Goal: Information Seeking & Learning: Learn about a topic

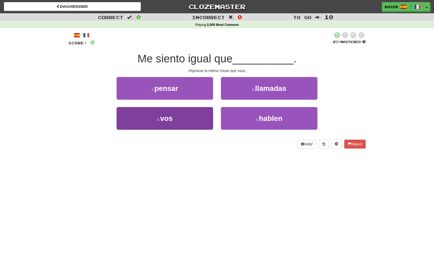
click at [206, 119] on button "3 . vos" at bounding box center [165, 118] width 96 height 23
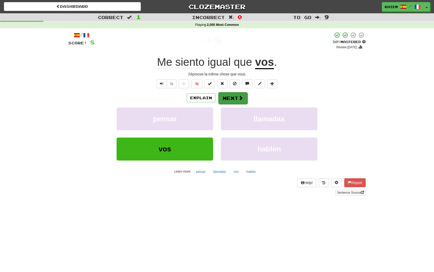
click at [236, 100] on button "Next" at bounding box center [232, 98] width 29 height 12
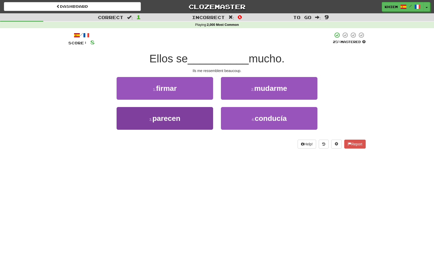
click at [209, 115] on button "3 . parecen" at bounding box center [165, 118] width 96 height 23
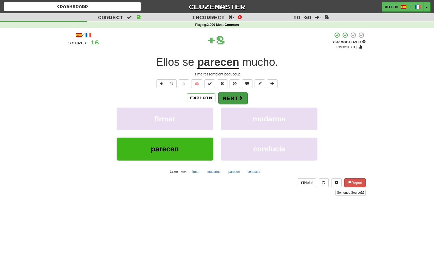
click at [237, 98] on button "Next" at bounding box center [232, 98] width 29 height 12
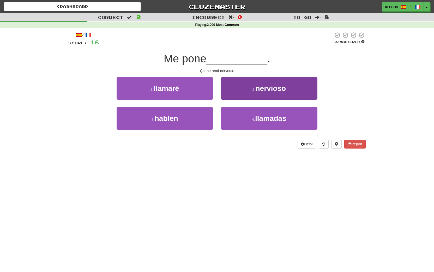
click at [240, 95] on button "2 . nervioso" at bounding box center [269, 88] width 96 height 23
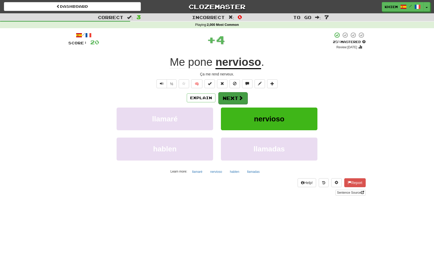
click at [238, 97] on span at bounding box center [240, 97] width 5 height 5
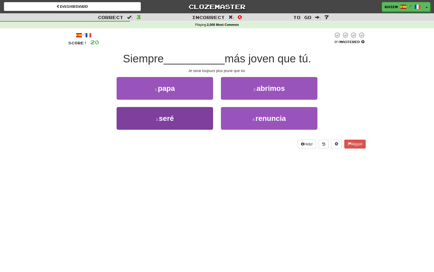
click at [203, 114] on button "3 . seré" at bounding box center [165, 118] width 96 height 23
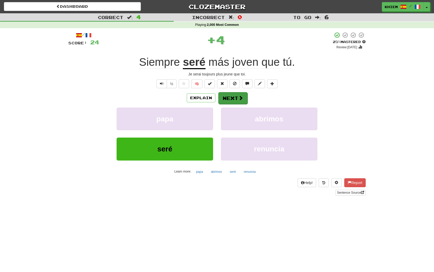
click at [238, 100] on span at bounding box center [240, 97] width 5 height 5
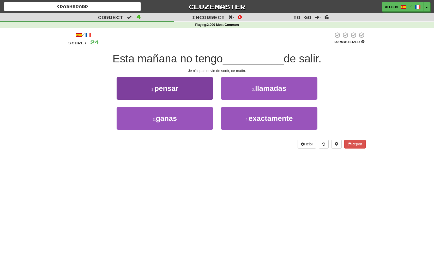
click at [204, 91] on button "1 . pensar" at bounding box center [165, 88] width 96 height 23
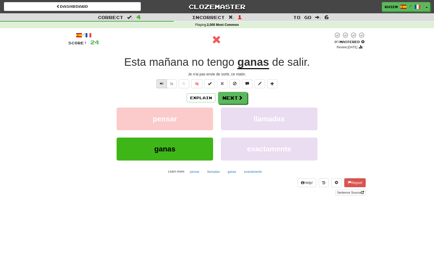
click at [161, 83] on span "Text-to-speech controls" at bounding box center [162, 84] width 4 height 4
click at [235, 99] on button "Next" at bounding box center [232, 98] width 29 height 12
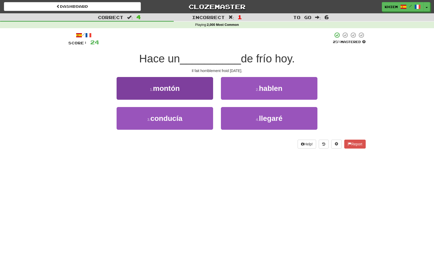
click at [209, 90] on button "1 . montón" at bounding box center [165, 88] width 96 height 23
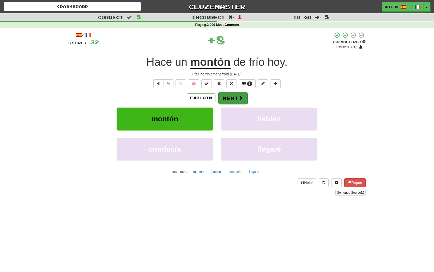
click at [231, 96] on button "Next" at bounding box center [232, 98] width 29 height 12
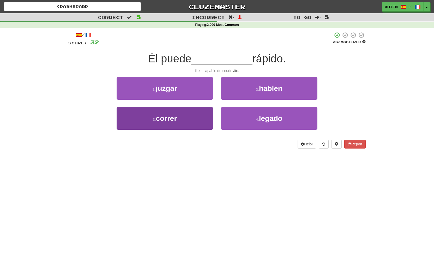
click at [204, 108] on button "3 . correr" at bounding box center [165, 118] width 96 height 23
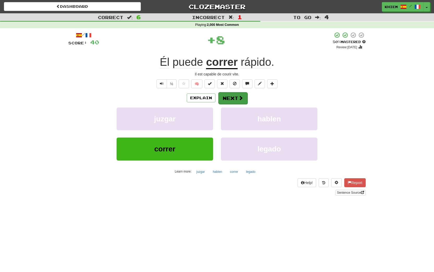
click at [234, 100] on button "Next" at bounding box center [232, 98] width 29 height 12
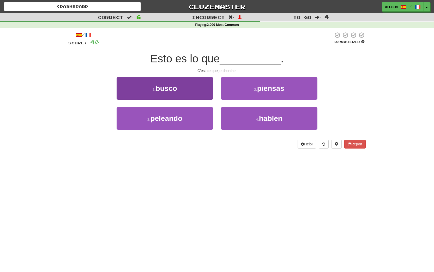
click at [206, 92] on button "1 . busco" at bounding box center [165, 88] width 96 height 23
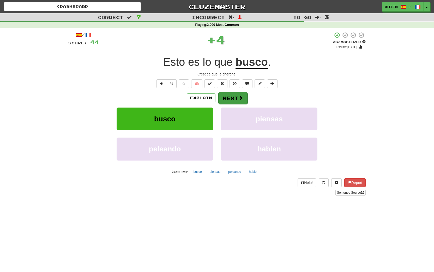
click at [228, 99] on button "Next" at bounding box center [232, 98] width 29 height 12
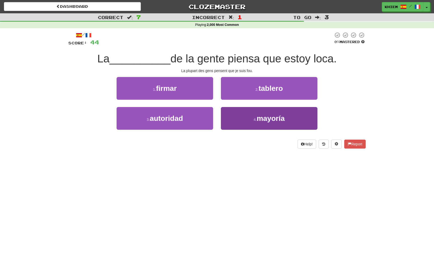
click at [248, 118] on button "4 . mayoría" at bounding box center [269, 118] width 96 height 23
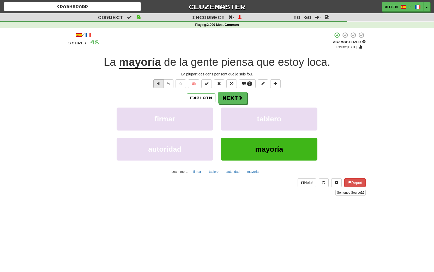
click at [156, 82] on button "Text-to-speech controls" at bounding box center [158, 83] width 10 height 9
click at [235, 101] on button "Next" at bounding box center [232, 98] width 29 height 12
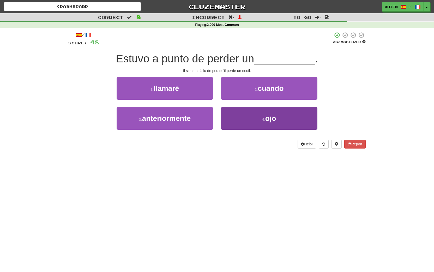
click at [258, 116] on button "4 . ojo" at bounding box center [269, 118] width 96 height 23
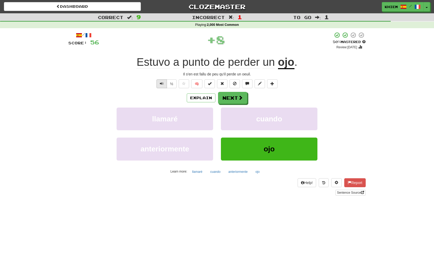
click at [163, 84] on span "Text-to-speech controls" at bounding box center [162, 84] width 4 height 4
click at [235, 101] on button "Next" at bounding box center [232, 98] width 29 height 12
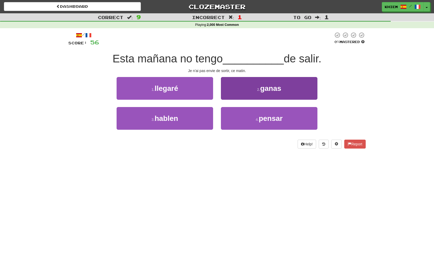
click at [247, 96] on button "2 . ganas" at bounding box center [269, 88] width 96 height 23
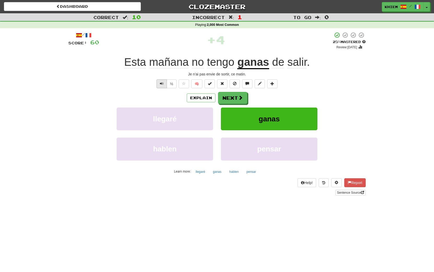
click at [163, 84] on button "Text-to-speech controls" at bounding box center [161, 83] width 10 height 9
click at [229, 100] on button "Next" at bounding box center [232, 98] width 29 height 12
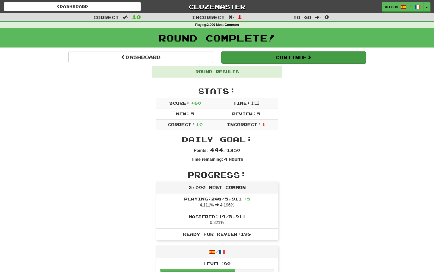
click at [266, 57] on button "Continue" at bounding box center [293, 57] width 145 height 12
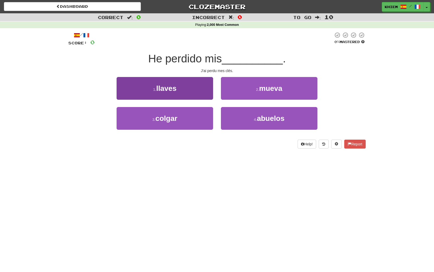
click at [204, 91] on button "1 . llaves" at bounding box center [165, 88] width 96 height 23
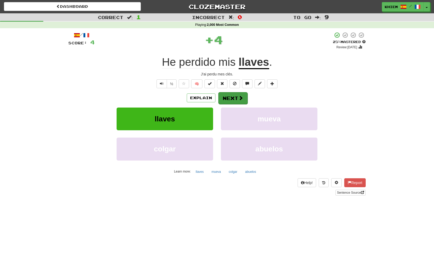
click at [235, 99] on button "Next" at bounding box center [232, 98] width 29 height 12
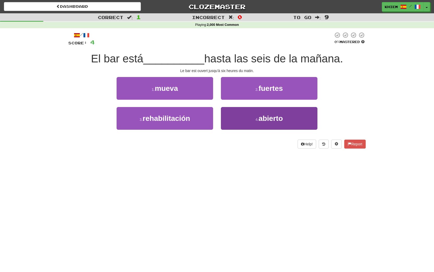
click at [254, 114] on button "4 . abierto" at bounding box center [269, 118] width 96 height 23
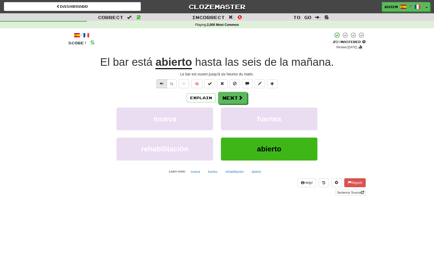
click at [159, 83] on button "Text-to-speech controls" at bounding box center [161, 83] width 10 height 9
click at [235, 100] on button "Next" at bounding box center [232, 98] width 29 height 12
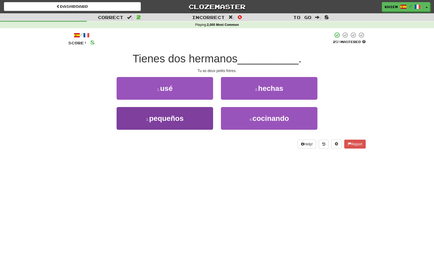
click at [204, 112] on button "3 . pequeños" at bounding box center [165, 118] width 96 height 23
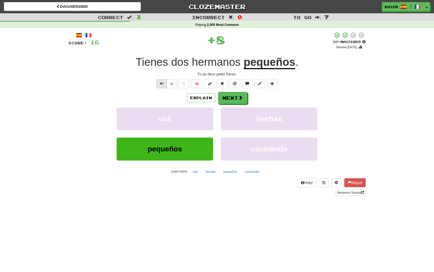
click at [161, 85] on span "Text-to-speech controls" at bounding box center [162, 84] width 4 height 4
click at [231, 101] on button "Next" at bounding box center [232, 98] width 29 height 12
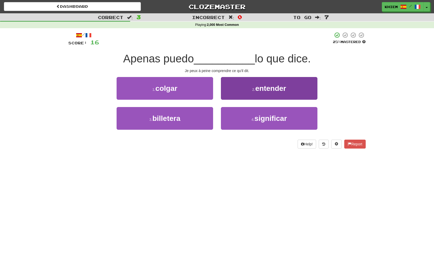
click at [248, 96] on button "2 . entender" at bounding box center [269, 88] width 96 height 23
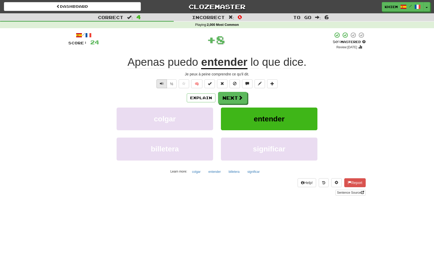
click at [161, 84] on span "Text-to-speech controls" at bounding box center [162, 84] width 4 height 4
click at [231, 99] on button "Next" at bounding box center [232, 98] width 29 height 12
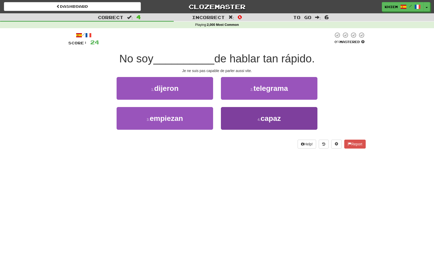
click at [253, 116] on button "4 . capaz" at bounding box center [269, 118] width 96 height 23
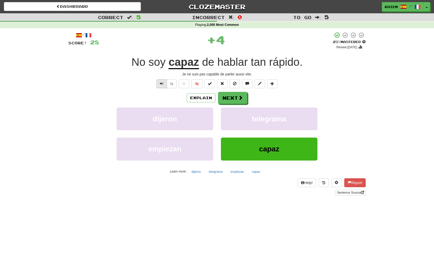
click at [163, 85] on button "Text-to-speech controls" at bounding box center [161, 83] width 10 height 9
click at [231, 101] on button "Next" at bounding box center [232, 98] width 29 height 12
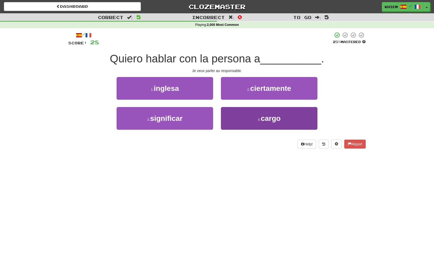
click at [258, 118] on small "4 ." at bounding box center [259, 119] width 3 height 4
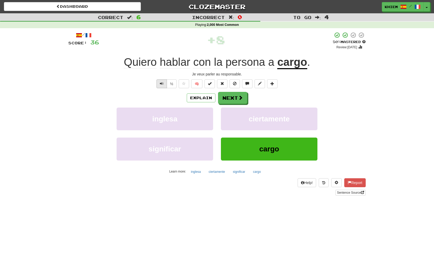
click at [163, 86] on button "Text-to-speech controls" at bounding box center [161, 83] width 10 height 9
click at [235, 101] on button "Next" at bounding box center [232, 98] width 29 height 12
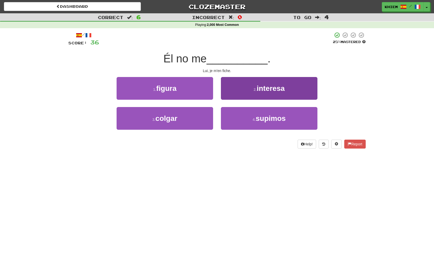
click at [243, 95] on button "2 . interesa" at bounding box center [269, 88] width 96 height 23
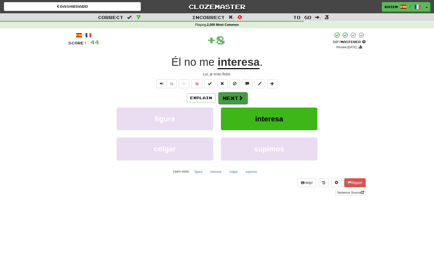
click at [238, 97] on span at bounding box center [240, 97] width 5 height 5
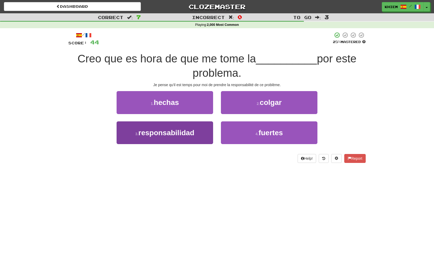
click at [203, 121] on button "3 . responsabilidad" at bounding box center [165, 132] width 96 height 23
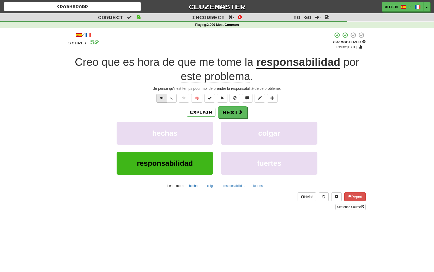
click at [163, 97] on span "Text-to-speech controls" at bounding box center [162, 98] width 4 height 4
click at [232, 113] on button "Next" at bounding box center [232, 112] width 29 height 12
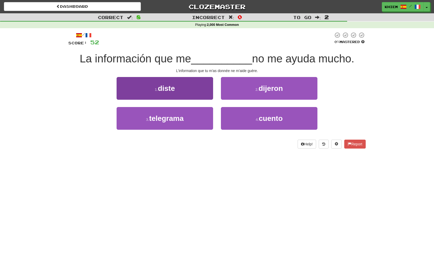
click at [197, 96] on button "1 . diste" at bounding box center [165, 88] width 96 height 23
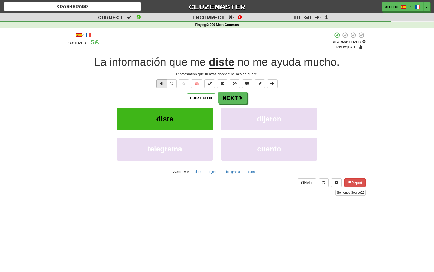
click at [161, 86] on button "Text-to-speech controls" at bounding box center [161, 83] width 10 height 9
click at [242, 99] on span at bounding box center [240, 97] width 5 height 5
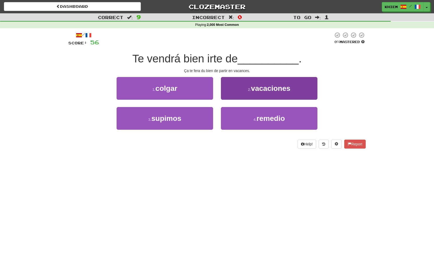
click at [258, 97] on button "2 . vacaciones" at bounding box center [269, 88] width 96 height 23
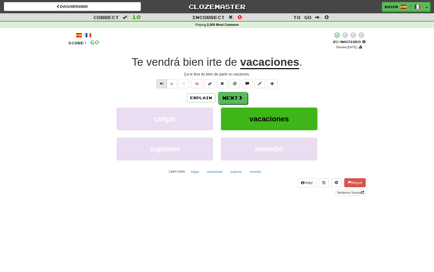
click at [159, 85] on button "Text-to-speech controls" at bounding box center [161, 83] width 10 height 9
click at [232, 97] on button "Next" at bounding box center [232, 98] width 29 height 12
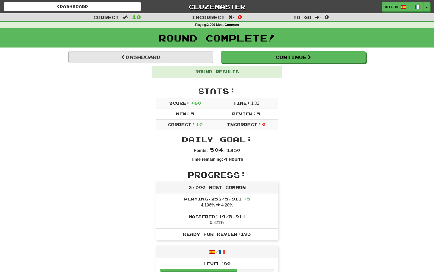
click at [207, 59] on link "Dashboard" at bounding box center [140, 57] width 145 height 12
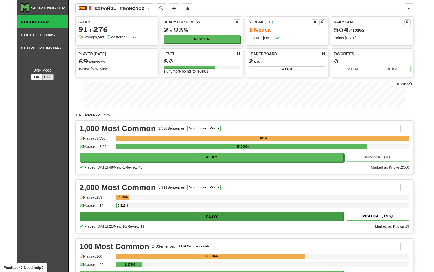
click at [214, 217] on button "Play" at bounding box center [212, 216] width 264 height 9
select select "**"
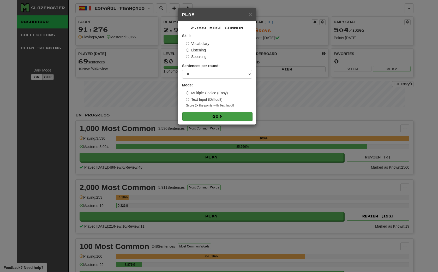
click at [211, 115] on button "Go" at bounding box center [217, 116] width 70 height 9
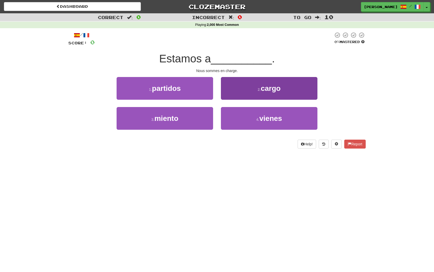
click at [243, 95] on button "2 . cargo" at bounding box center [269, 88] width 96 height 23
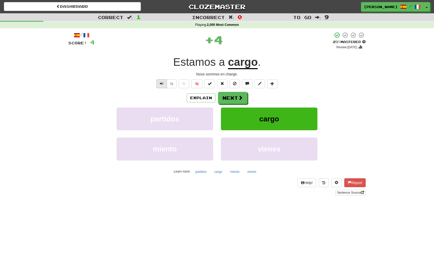
click at [162, 85] on span "Text-to-speech controls" at bounding box center [162, 84] width 4 height 4
click at [227, 97] on button "Next" at bounding box center [232, 98] width 29 height 12
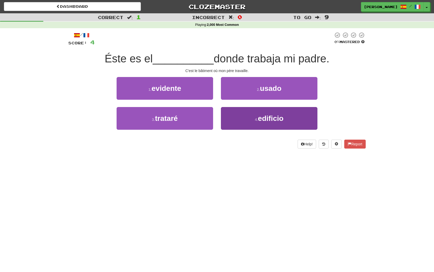
click at [255, 114] on button "4 . edificio" at bounding box center [269, 118] width 96 height 23
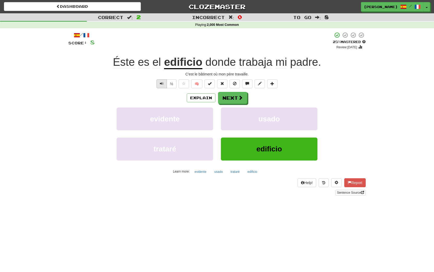
click at [161, 83] on span "Text-to-speech controls" at bounding box center [162, 84] width 4 height 4
click at [240, 98] on span at bounding box center [240, 97] width 5 height 5
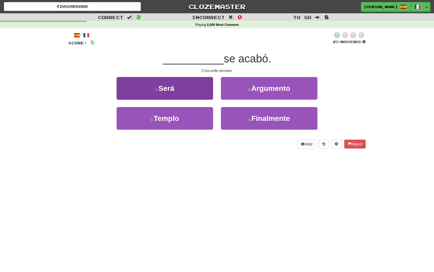
click at [198, 91] on button "1 . Será" at bounding box center [165, 88] width 96 height 23
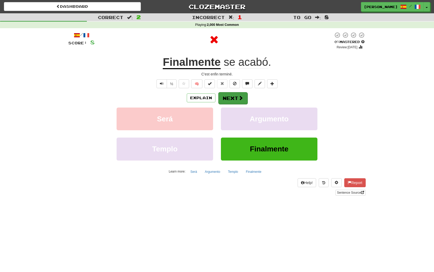
click at [234, 97] on button "Next" at bounding box center [232, 98] width 29 height 12
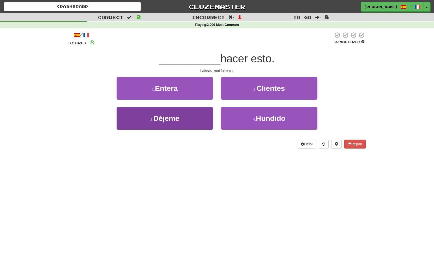
click at [202, 117] on button "3 . Déjeme" at bounding box center [165, 118] width 96 height 23
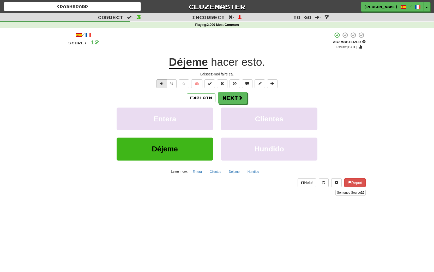
click at [161, 82] on span "Text-to-speech controls" at bounding box center [162, 84] width 4 height 4
click at [235, 96] on button "Next" at bounding box center [232, 98] width 29 height 12
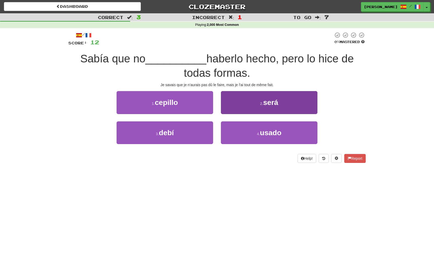
click at [243, 100] on button "2 . será" at bounding box center [269, 102] width 96 height 23
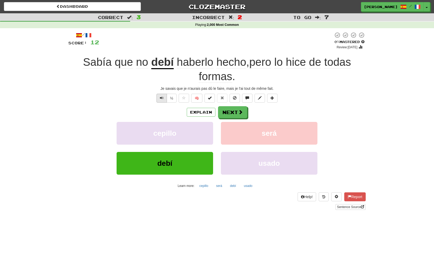
click at [159, 98] on button "Text-to-speech controls" at bounding box center [161, 98] width 10 height 9
click at [243, 113] on button "Next" at bounding box center [232, 112] width 29 height 12
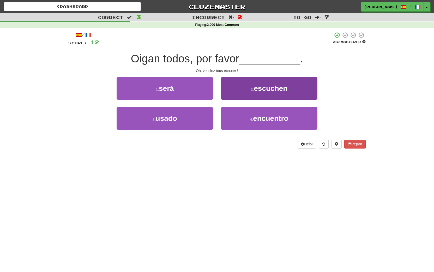
click at [254, 97] on button "2 . escuchen" at bounding box center [269, 88] width 96 height 23
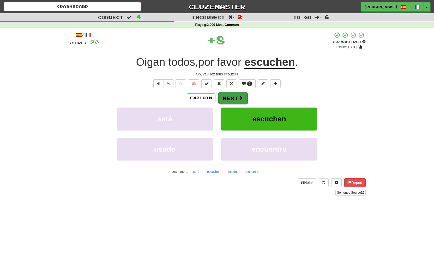
click at [232, 102] on button "Next" at bounding box center [232, 98] width 29 height 12
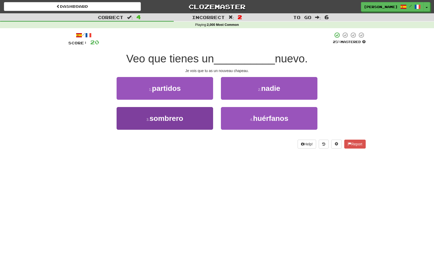
click at [199, 113] on button "3 . sombrero" at bounding box center [165, 118] width 96 height 23
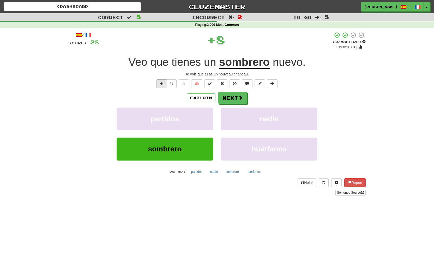
click at [161, 84] on span "Text-to-speech controls" at bounding box center [162, 84] width 4 height 4
click at [237, 98] on button "Next" at bounding box center [232, 98] width 29 height 12
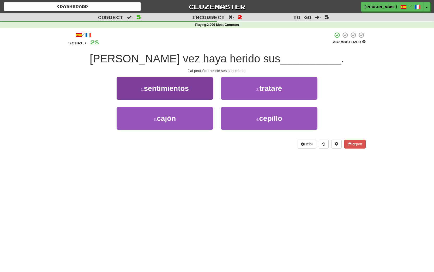
click at [202, 96] on button "1 . sentimientos" at bounding box center [165, 88] width 96 height 23
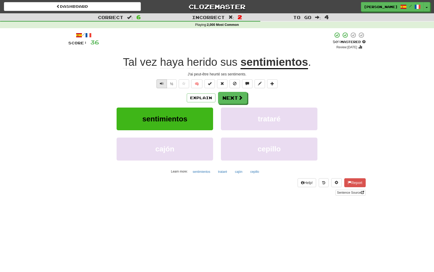
click at [164, 83] on button "Text-to-speech controls" at bounding box center [161, 83] width 10 height 9
click at [238, 99] on span at bounding box center [240, 97] width 5 height 5
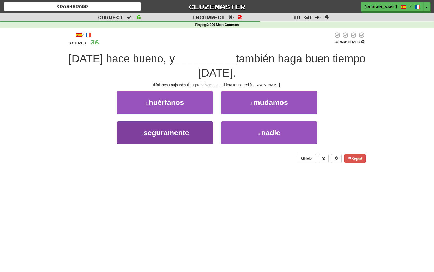
click at [206, 127] on button "3 . seguramente" at bounding box center [165, 132] width 96 height 23
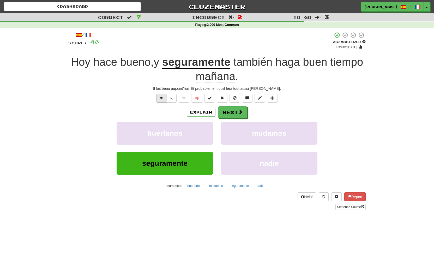
click at [163, 99] on span "Text-to-speech controls" at bounding box center [162, 98] width 4 height 4
click at [240, 113] on span at bounding box center [240, 112] width 5 height 5
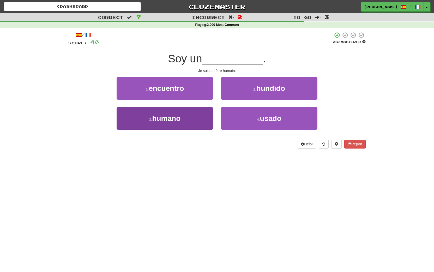
click at [198, 116] on button "3 . humano" at bounding box center [165, 118] width 96 height 23
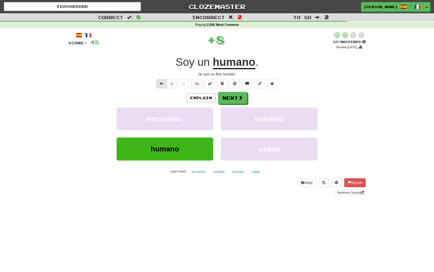
click at [162, 84] on span "Text-to-speech controls" at bounding box center [162, 84] width 4 height 4
click at [234, 97] on button "Next" at bounding box center [232, 98] width 29 height 12
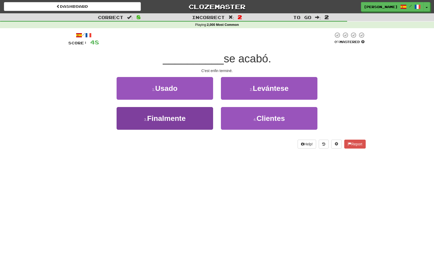
click at [208, 110] on button "3 . Finalmente" at bounding box center [165, 118] width 96 height 23
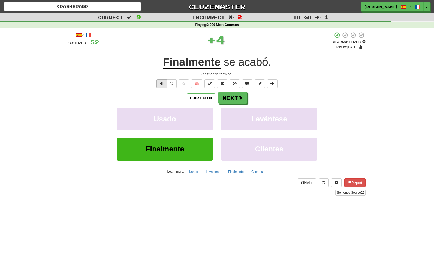
click at [158, 84] on button "Text-to-speech controls" at bounding box center [161, 83] width 10 height 9
click at [227, 94] on button "Next" at bounding box center [232, 98] width 29 height 12
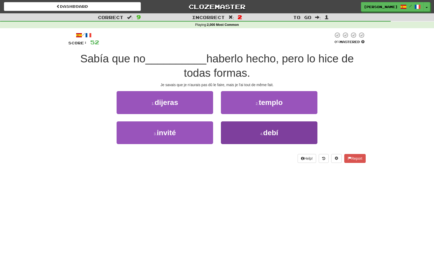
click at [265, 125] on button "4 . debí" at bounding box center [269, 132] width 96 height 23
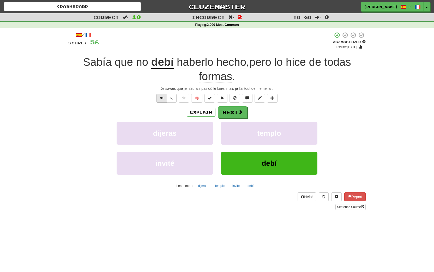
click at [161, 98] on span "Text-to-speech controls" at bounding box center [162, 98] width 4 height 4
click at [237, 110] on button "Next" at bounding box center [232, 112] width 29 height 12
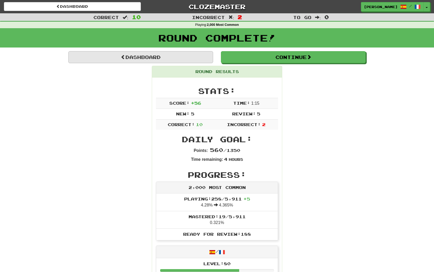
click at [201, 60] on link "Dashboard" at bounding box center [140, 57] width 145 height 12
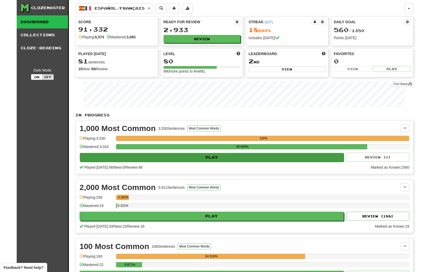
click at [240, 158] on button "Play" at bounding box center [212, 157] width 264 height 9
select select "**"
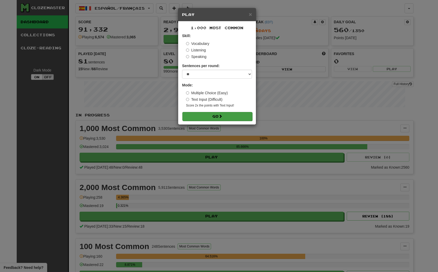
click at [232, 117] on button "Go" at bounding box center [217, 116] width 70 height 9
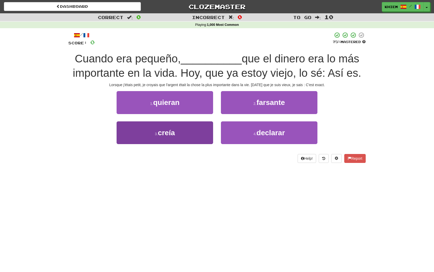
click at [192, 130] on button "3 . creía" at bounding box center [165, 132] width 96 height 23
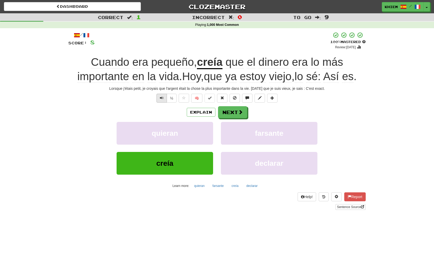
click at [161, 98] on span "Text-to-speech controls" at bounding box center [162, 98] width 4 height 4
click at [235, 114] on button "Next" at bounding box center [232, 112] width 29 height 12
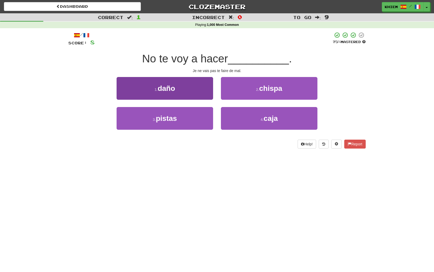
click at [198, 98] on button "1 . daño" at bounding box center [165, 88] width 96 height 23
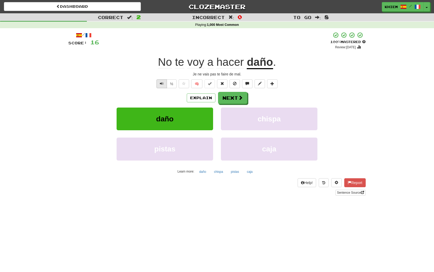
click at [161, 85] on span "Text-to-speech controls" at bounding box center [162, 84] width 4 height 4
click at [239, 99] on span at bounding box center [240, 97] width 5 height 5
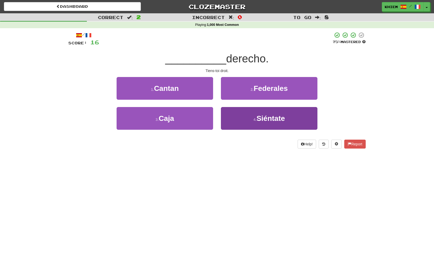
click at [268, 115] on span "Siéntate" at bounding box center [270, 118] width 28 height 8
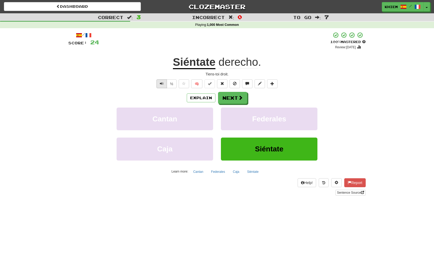
click at [162, 84] on span "Text-to-speech controls" at bounding box center [162, 84] width 4 height 4
click at [237, 99] on button "Next" at bounding box center [232, 98] width 29 height 12
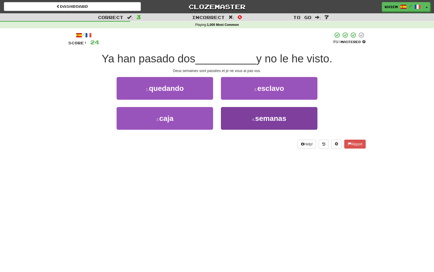
click at [275, 118] on span "semanas" at bounding box center [270, 118] width 31 height 8
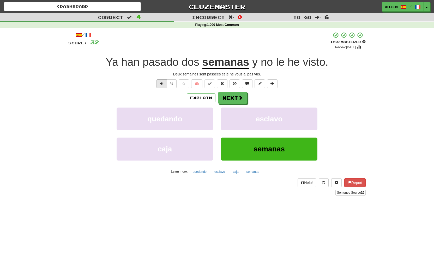
click at [159, 83] on button "Text-to-speech controls" at bounding box center [161, 83] width 10 height 9
click at [235, 98] on button "Next" at bounding box center [232, 98] width 29 height 12
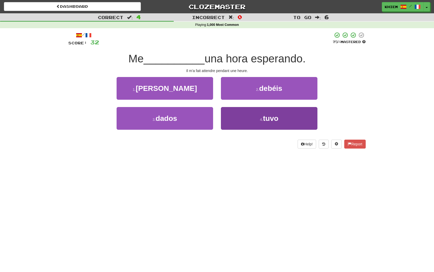
click at [256, 121] on button "4 . tuvo" at bounding box center [269, 118] width 96 height 23
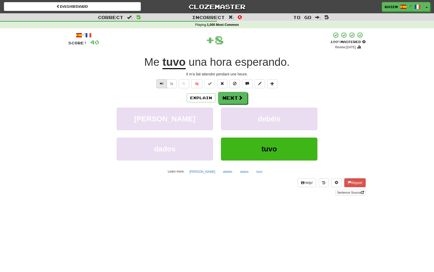
click at [162, 82] on span "Text-to-speech controls" at bounding box center [162, 84] width 4 height 4
click at [238, 100] on span at bounding box center [240, 97] width 5 height 5
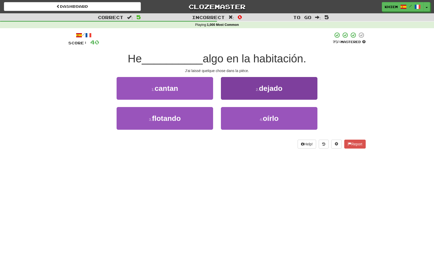
click at [260, 93] on button "2 . dejado" at bounding box center [269, 88] width 96 height 23
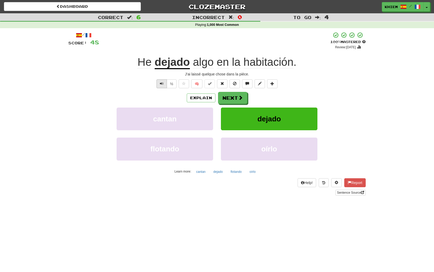
click at [163, 84] on span "Text-to-speech controls" at bounding box center [162, 84] width 4 height 4
click at [229, 99] on button "Next" at bounding box center [232, 98] width 29 height 12
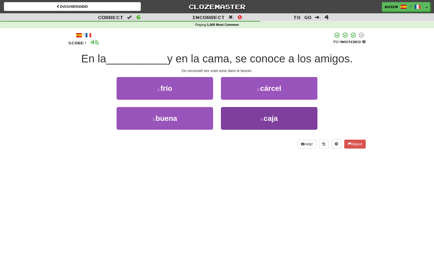
click at [273, 120] on span "caja" at bounding box center [270, 118] width 14 height 8
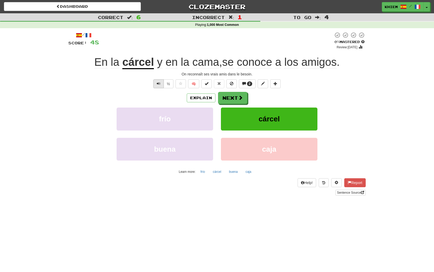
click at [157, 84] on span "Text-to-speech controls" at bounding box center [159, 84] width 4 height 4
click at [236, 100] on button "Next" at bounding box center [232, 98] width 29 height 12
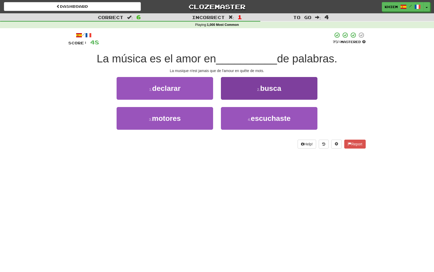
click at [258, 93] on button "2 . busca" at bounding box center [269, 88] width 96 height 23
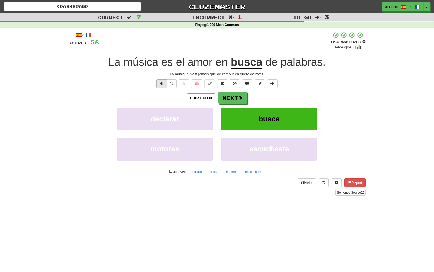
click at [160, 84] on span "Text-to-speech controls" at bounding box center [162, 84] width 4 height 4
click at [196, 87] on button "🧠" at bounding box center [196, 83] width 11 height 9
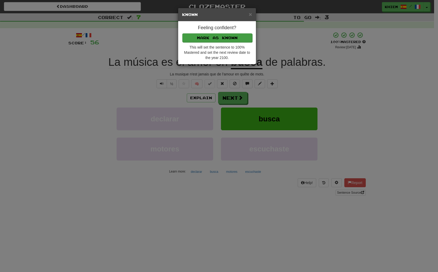
click at [228, 38] on button "Mark as Known" at bounding box center [217, 37] width 70 height 9
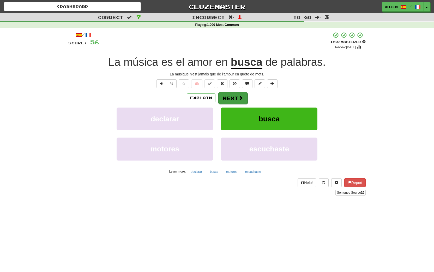
click at [228, 94] on button "Next" at bounding box center [232, 98] width 29 height 12
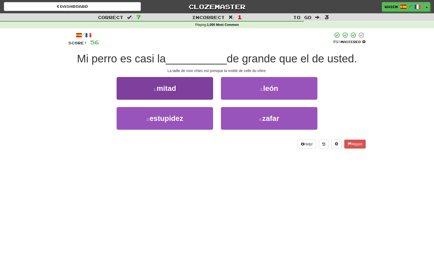
click at [193, 90] on button "1 . mitad" at bounding box center [165, 88] width 96 height 23
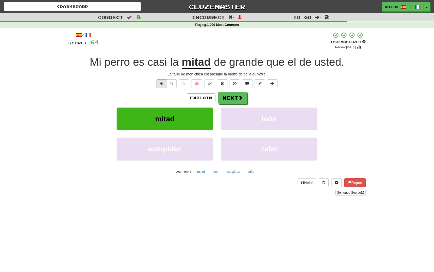
click at [162, 84] on span "Text-to-speech controls" at bounding box center [162, 84] width 4 height 4
click at [238, 99] on span at bounding box center [240, 97] width 5 height 5
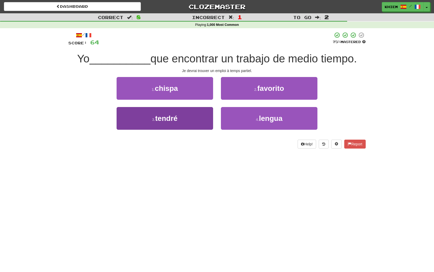
click at [197, 115] on button "3 . tendré" at bounding box center [165, 118] width 96 height 23
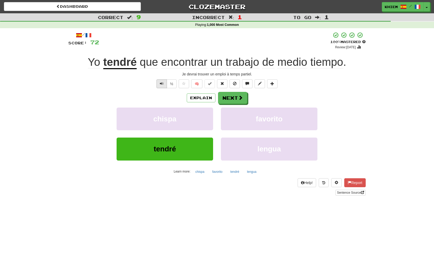
click at [160, 83] on span "Text-to-speech controls" at bounding box center [162, 84] width 4 height 4
click at [161, 85] on button "Text-to-speech controls" at bounding box center [161, 83] width 10 height 9
click at [238, 98] on span at bounding box center [240, 97] width 5 height 5
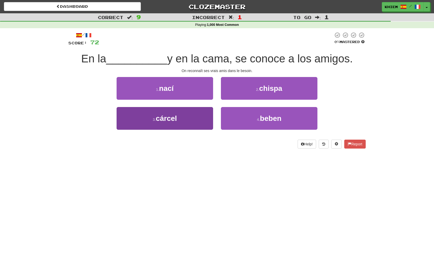
click at [198, 115] on button "3 . cárcel" at bounding box center [165, 118] width 96 height 23
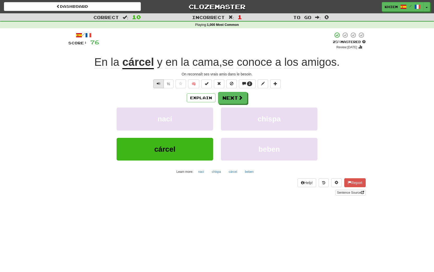
click at [157, 84] on span "Text-to-speech controls" at bounding box center [159, 84] width 4 height 4
click at [238, 100] on span at bounding box center [240, 97] width 5 height 5
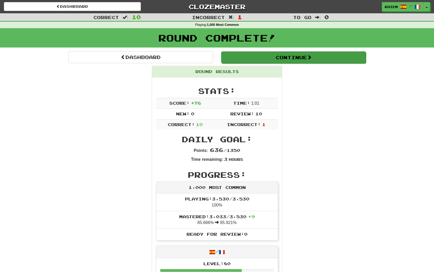
click at [260, 59] on button "Continue" at bounding box center [293, 57] width 145 height 12
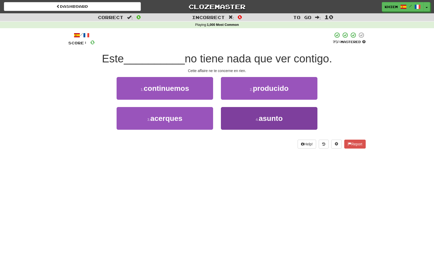
click at [271, 118] on span "asunto" at bounding box center [271, 118] width 24 height 8
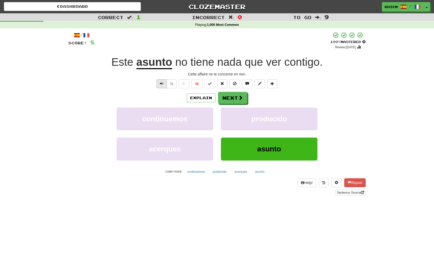
click at [163, 83] on span "Text-to-speech controls" at bounding box center [162, 84] width 4 height 4
click at [232, 100] on button "Next" at bounding box center [232, 98] width 29 height 12
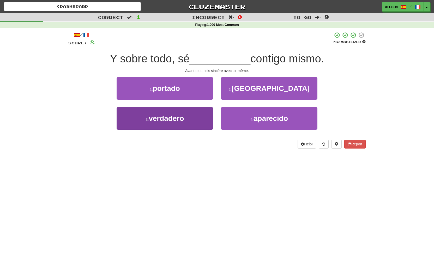
click at [194, 119] on button "3 . verdadero" at bounding box center [165, 118] width 96 height 23
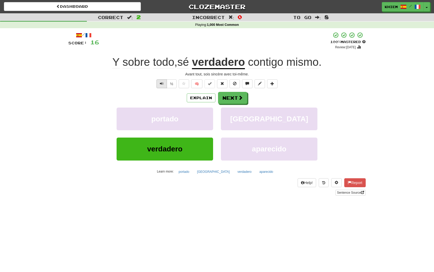
click at [161, 85] on span "Text-to-speech controls" at bounding box center [162, 84] width 4 height 4
click at [236, 98] on button "Next" at bounding box center [232, 98] width 29 height 12
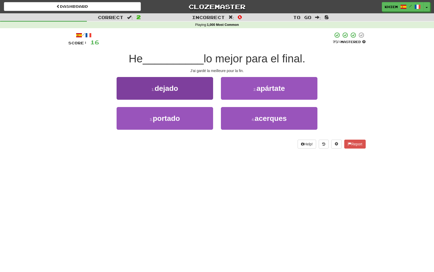
click at [205, 89] on button "1 . dejado" at bounding box center [165, 88] width 96 height 23
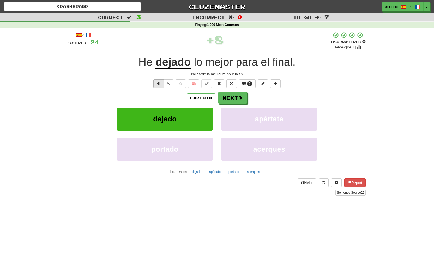
click at [156, 84] on button "Text-to-speech controls" at bounding box center [158, 83] width 10 height 9
click at [229, 101] on button "Next" at bounding box center [232, 98] width 29 height 12
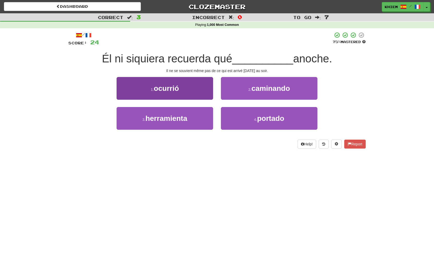
click at [203, 93] on button "1 . ocurrió" at bounding box center [165, 88] width 96 height 23
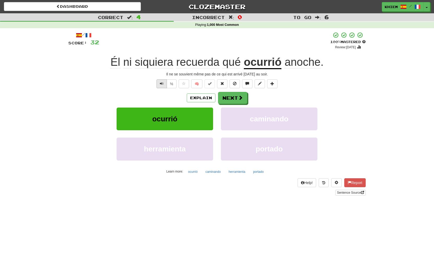
click at [162, 84] on span "Text-to-speech controls" at bounding box center [162, 84] width 4 height 4
click at [236, 100] on button "Next" at bounding box center [232, 98] width 29 height 12
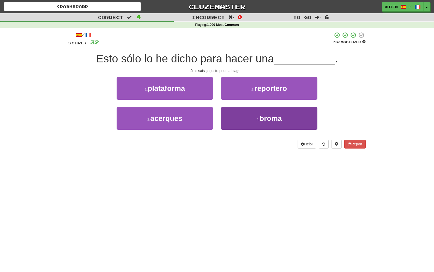
click at [270, 120] on span "broma" at bounding box center [270, 118] width 22 height 8
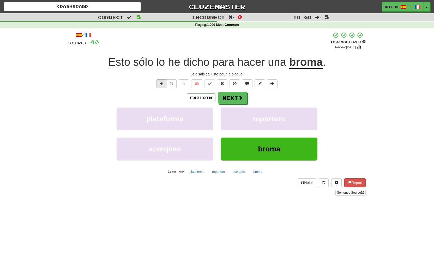
click at [162, 84] on span "Text-to-speech controls" at bounding box center [162, 84] width 4 height 4
click at [240, 99] on span at bounding box center [240, 97] width 5 height 5
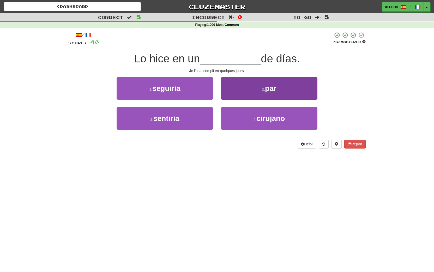
click at [273, 93] on button "2 . par" at bounding box center [269, 88] width 96 height 23
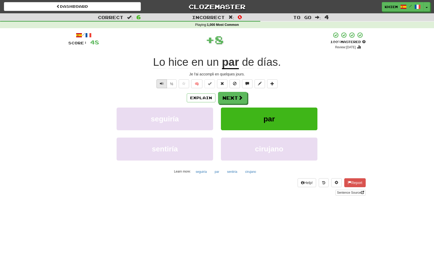
click at [162, 84] on span "Text-to-speech controls" at bounding box center [162, 84] width 4 height 4
click at [237, 99] on button "Next" at bounding box center [232, 98] width 29 height 12
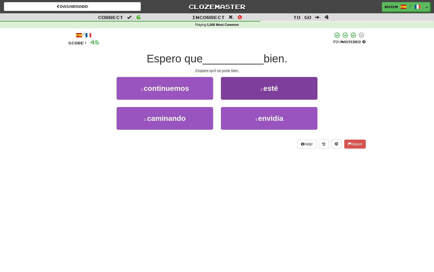
click at [258, 96] on button "2 . esté" at bounding box center [269, 88] width 96 height 23
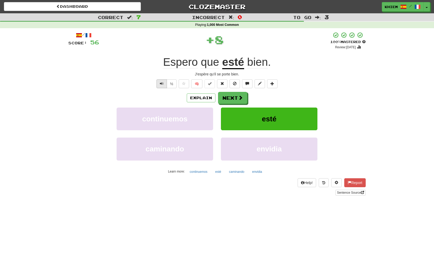
click at [160, 84] on span "Text-to-speech controls" at bounding box center [162, 84] width 4 height 4
click at [198, 84] on button "🧠" at bounding box center [196, 83] width 11 height 9
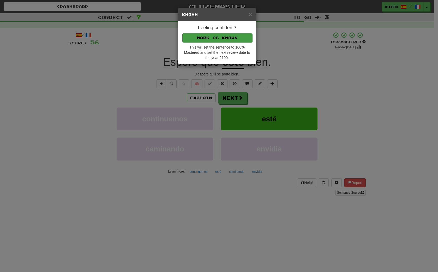
click at [238, 39] on button "Mark as Known" at bounding box center [217, 37] width 70 height 9
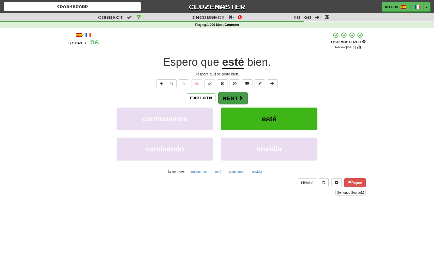
click at [234, 98] on button "Next" at bounding box center [232, 98] width 29 height 12
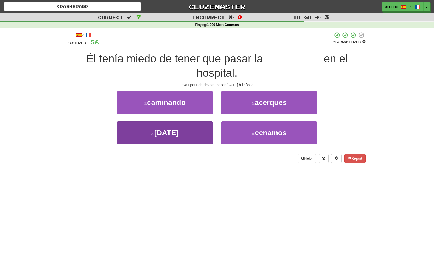
click at [206, 130] on button "3 . navidad" at bounding box center [165, 132] width 96 height 23
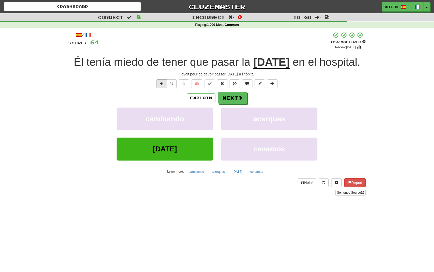
click at [160, 83] on span "Text-to-speech controls" at bounding box center [162, 84] width 4 height 4
click at [238, 98] on span at bounding box center [240, 97] width 5 height 5
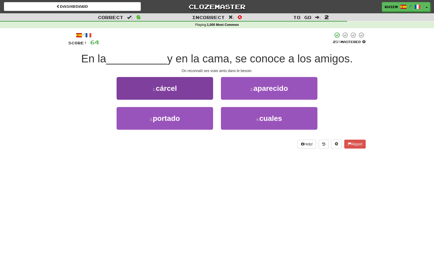
click at [196, 90] on button "1 . cárcel" at bounding box center [165, 88] width 96 height 23
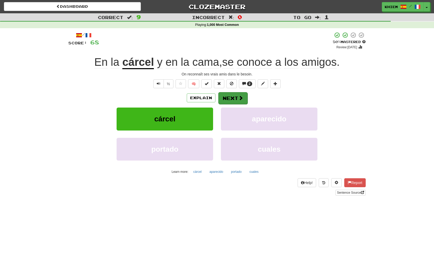
click at [231, 97] on button "Next" at bounding box center [232, 98] width 29 height 12
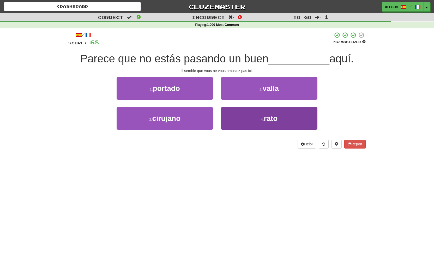
click at [267, 117] on span "rato" at bounding box center [270, 118] width 14 height 8
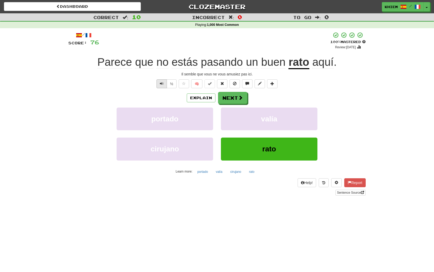
click at [162, 84] on span "Text-to-speech controls" at bounding box center [162, 84] width 4 height 4
click at [242, 99] on span at bounding box center [240, 97] width 5 height 5
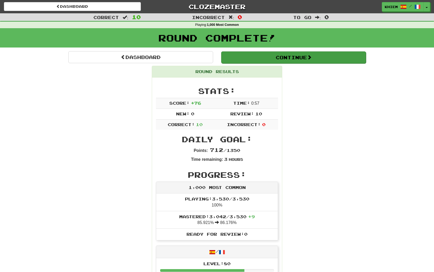
click at [250, 56] on button "Continue" at bounding box center [293, 57] width 145 height 12
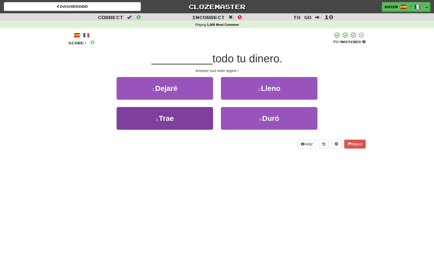
click at [193, 109] on button "3 . Trae" at bounding box center [165, 118] width 96 height 23
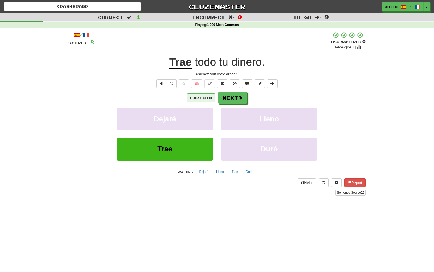
click at [201, 98] on button "Explain" at bounding box center [201, 97] width 29 height 9
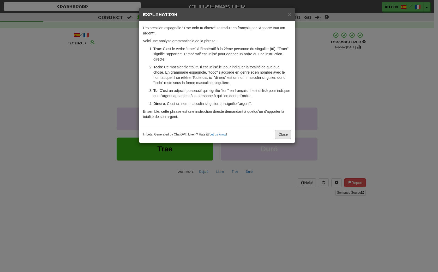
click at [283, 139] on button "Close" at bounding box center [283, 134] width 16 height 9
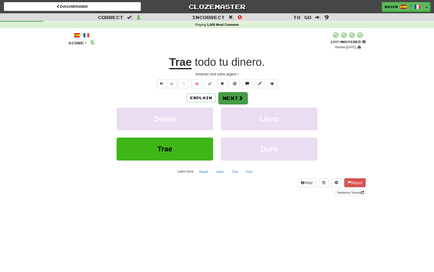
click at [235, 99] on button "Next" at bounding box center [232, 98] width 29 height 12
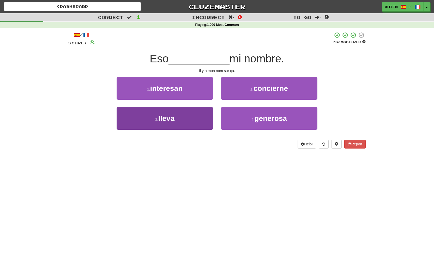
click at [209, 112] on button "3 . lleva" at bounding box center [165, 118] width 96 height 23
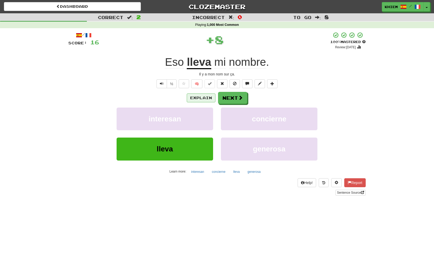
click at [207, 98] on button "Explain" at bounding box center [201, 97] width 29 height 9
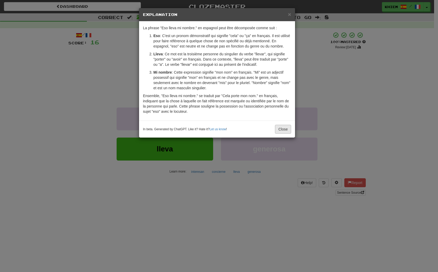
click at [286, 128] on button "Close" at bounding box center [283, 129] width 16 height 9
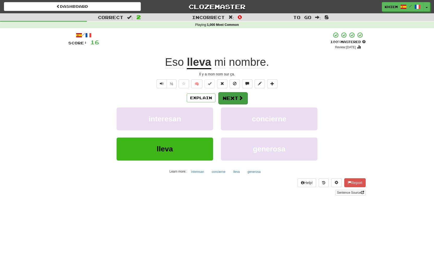
click at [236, 99] on button "Next" at bounding box center [232, 98] width 29 height 12
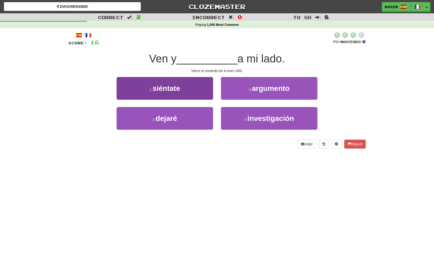
click at [208, 93] on button "1 . siéntate" at bounding box center [165, 88] width 96 height 23
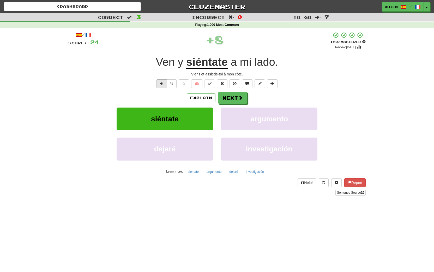
click at [160, 84] on span "Text-to-speech controls" at bounding box center [162, 84] width 4 height 4
click at [229, 98] on button "Next" at bounding box center [232, 98] width 29 height 12
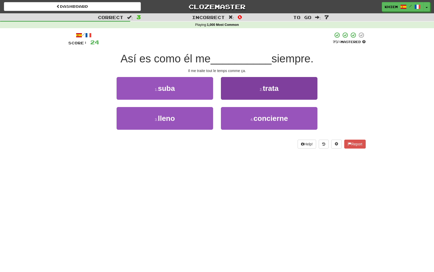
click at [262, 92] on button "2 . trata" at bounding box center [269, 88] width 96 height 23
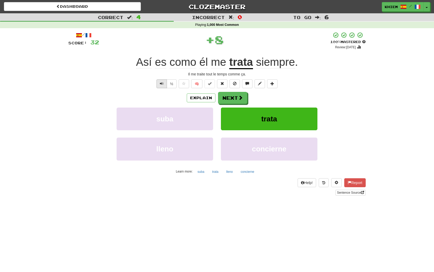
click at [163, 82] on button "Text-to-speech controls" at bounding box center [161, 83] width 10 height 9
click at [231, 98] on button "Next" at bounding box center [232, 98] width 29 height 12
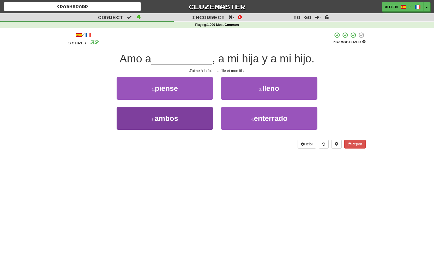
click at [201, 110] on button "3 . ambos" at bounding box center [165, 118] width 96 height 23
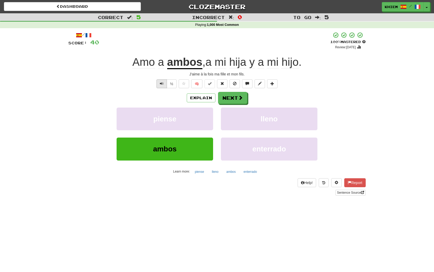
click at [161, 84] on span "Text-to-speech controls" at bounding box center [162, 84] width 4 height 4
click at [236, 98] on button "Next" at bounding box center [232, 98] width 29 height 12
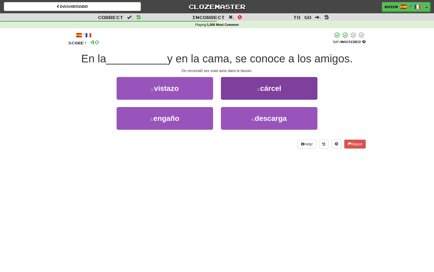
click at [257, 94] on button "2 . cárcel" at bounding box center [269, 88] width 96 height 23
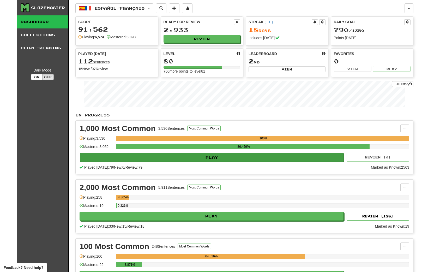
click at [273, 157] on button "Play" at bounding box center [212, 157] width 264 height 9
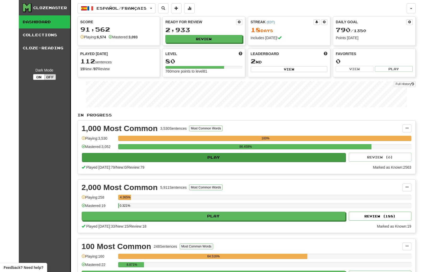
select select "**"
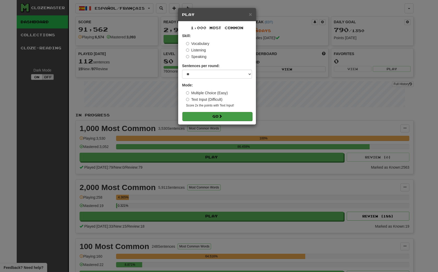
click at [245, 116] on button "Go" at bounding box center [217, 116] width 70 height 9
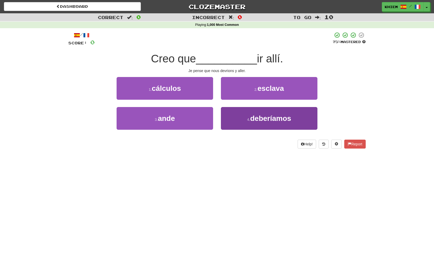
click at [261, 121] on span "deberíamos" at bounding box center [270, 118] width 41 height 8
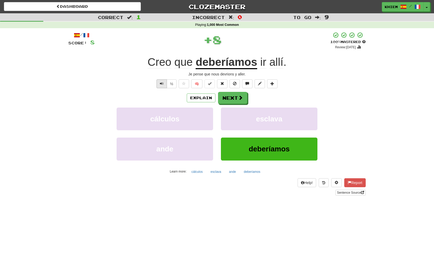
click at [161, 85] on span "Text-to-speech controls" at bounding box center [162, 84] width 4 height 4
click at [196, 84] on button "🧠" at bounding box center [196, 83] width 11 height 9
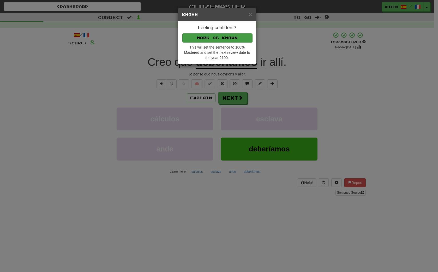
click at [225, 39] on button "Mark as Known" at bounding box center [217, 37] width 70 height 9
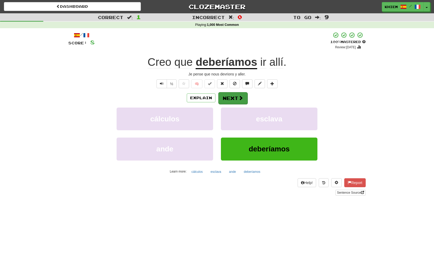
click at [225, 98] on button "Next" at bounding box center [232, 98] width 29 height 12
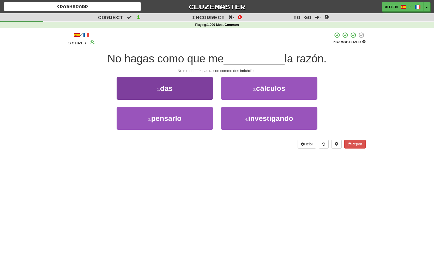
click at [199, 87] on button "1 . das" at bounding box center [165, 88] width 96 height 23
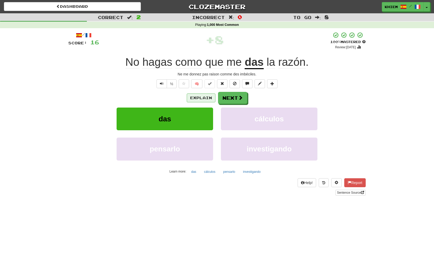
click at [193, 99] on button "Explain" at bounding box center [201, 97] width 29 height 9
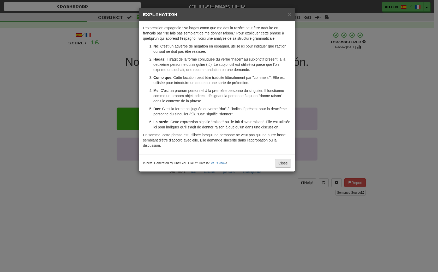
click at [285, 167] on button "Close" at bounding box center [283, 162] width 16 height 9
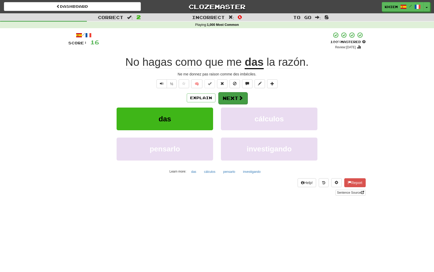
click at [238, 98] on span at bounding box center [240, 97] width 5 height 5
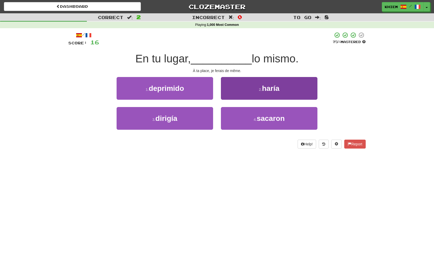
click at [254, 91] on button "2 . haría" at bounding box center [269, 88] width 96 height 23
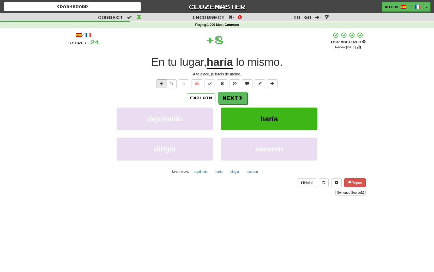
click at [162, 84] on span "Text-to-speech controls" at bounding box center [162, 84] width 4 height 4
click at [197, 82] on button "🧠" at bounding box center [196, 83] width 11 height 9
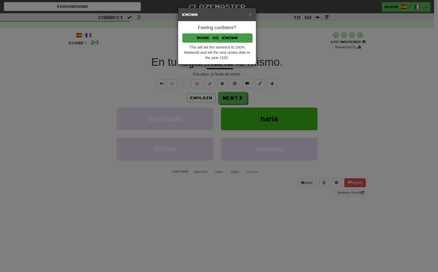
click at [227, 39] on button "Mark as Known" at bounding box center [217, 37] width 70 height 9
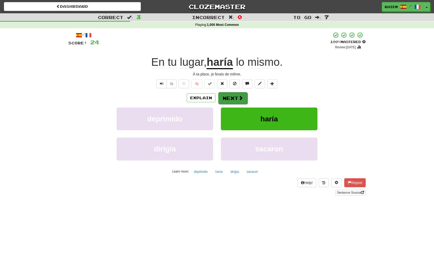
click at [231, 100] on button "Next" at bounding box center [232, 98] width 29 height 12
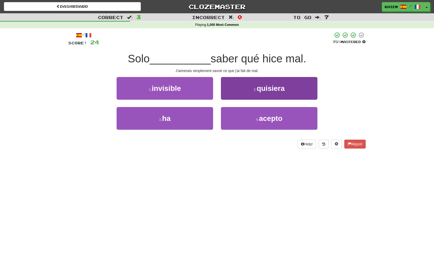
click at [269, 93] on button "2 . quisiera" at bounding box center [269, 88] width 96 height 23
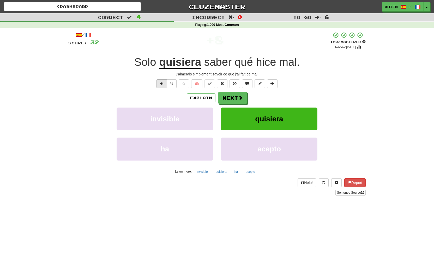
click at [161, 83] on span "Text-to-speech controls" at bounding box center [162, 84] width 4 height 4
click at [228, 100] on button "Next" at bounding box center [232, 98] width 29 height 12
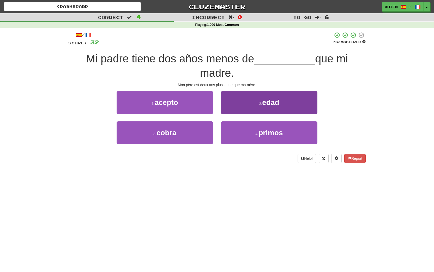
click at [256, 101] on button "2 . edad" at bounding box center [269, 102] width 96 height 23
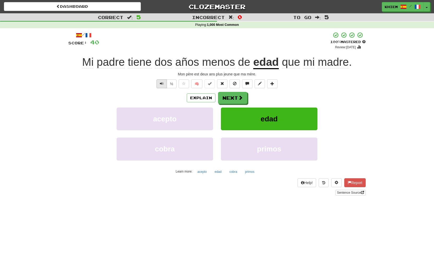
click at [160, 85] on span "Text-to-speech controls" at bounding box center [162, 84] width 4 height 4
click at [234, 96] on button "Next" at bounding box center [232, 98] width 29 height 12
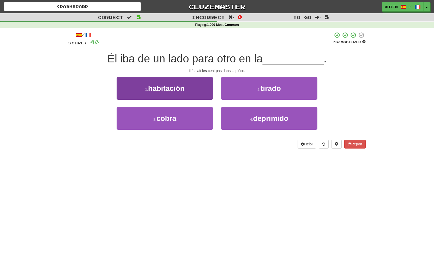
click at [190, 91] on button "1 . habitación" at bounding box center [165, 88] width 96 height 23
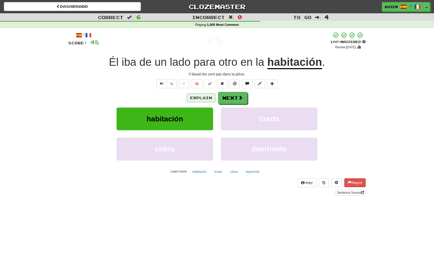
click at [195, 99] on button "Explain" at bounding box center [201, 97] width 29 height 9
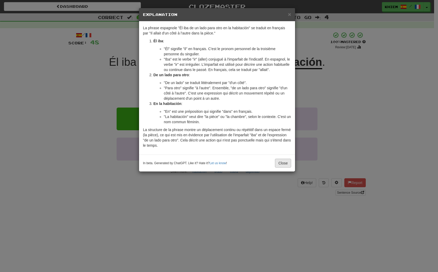
click at [281, 164] on button "Close" at bounding box center [283, 162] width 16 height 9
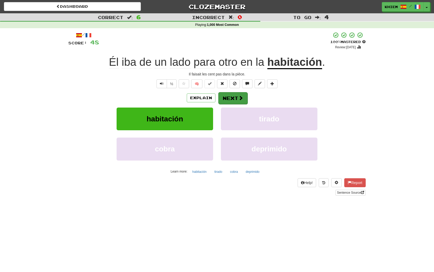
click at [236, 99] on button "Next" at bounding box center [232, 98] width 29 height 12
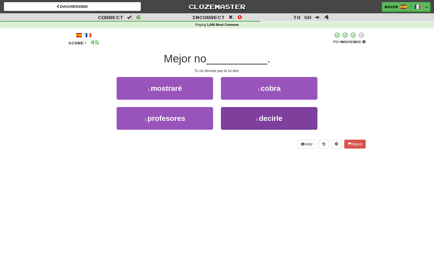
click at [256, 119] on small "4 ." at bounding box center [257, 119] width 3 height 4
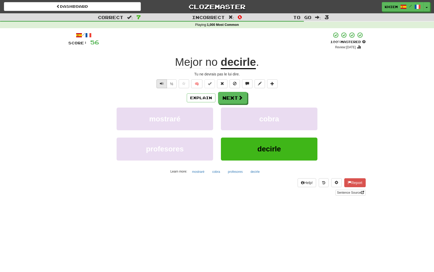
click at [159, 84] on button "Text-to-speech controls" at bounding box center [161, 83] width 10 height 9
click at [229, 100] on button "Next" at bounding box center [232, 98] width 29 height 12
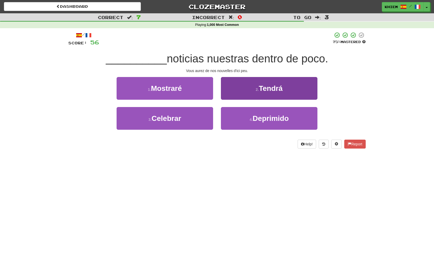
click at [256, 94] on button "2 . Tendrá" at bounding box center [269, 88] width 96 height 23
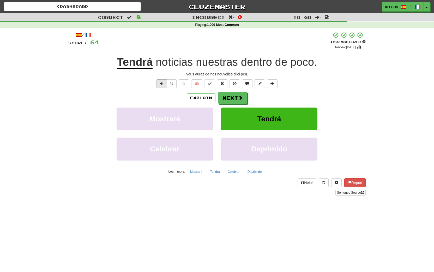
click at [163, 84] on span "Text-to-speech controls" at bounding box center [162, 84] width 4 height 4
click at [234, 99] on button "Next" at bounding box center [232, 98] width 29 height 12
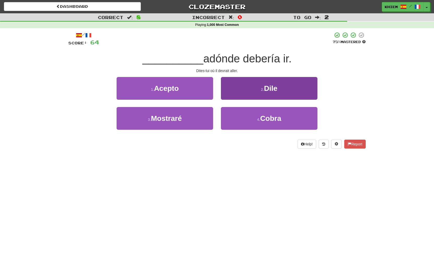
click at [261, 97] on button "2 . Dile" at bounding box center [269, 88] width 96 height 23
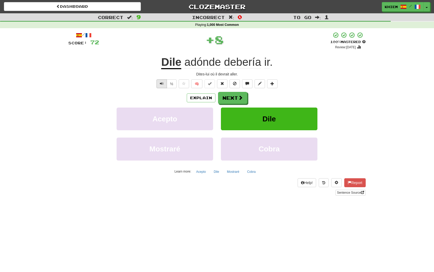
click at [161, 84] on span "Text-to-speech controls" at bounding box center [162, 84] width 4 height 4
click at [230, 100] on button "Next" at bounding box center [232, 98] width 29 height 12
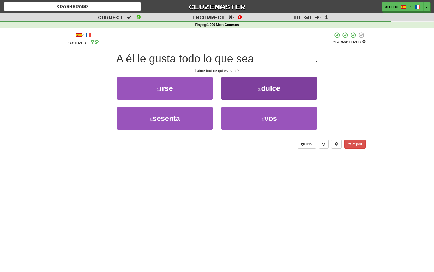
click at [238, 96] on button "2 . dulce" at bounding box center [269, 88] width 96 height 23
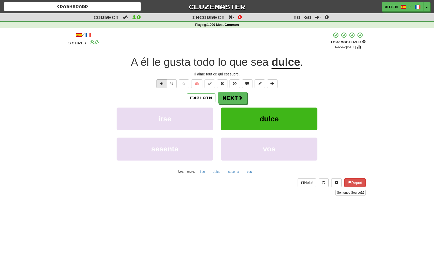
click at [161, 84] on span "Text-to-speech controls" at bounding box center [162, 84] width 4 height 4
click at [236, 99] on button "Next" at bounding box center [232, 98] width 29 height 12
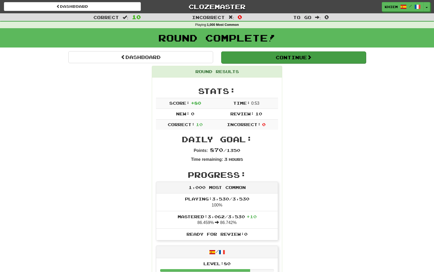
click at [249, 59] on button "Continue" at bounding box center [293, 57] width 145 height 12
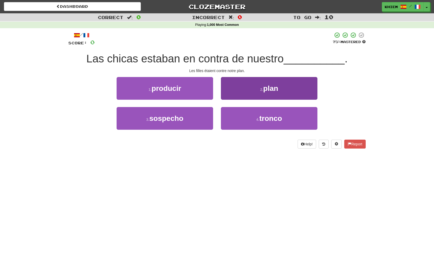
click at [258, 92] on button "2 . plan" at bounding box center [269, 88] width 96 height 23
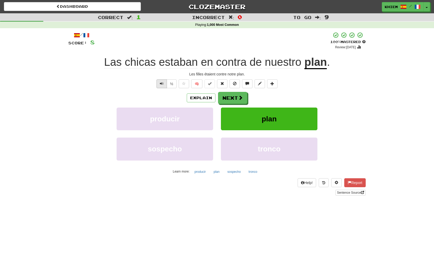
click at [162, 84] on span "Text-to-speech controls" at bounding box center [162, 84] width 4 height 4
click at [225, 97] on button "Next" at bounding box center [232, 98] width 29 height 12
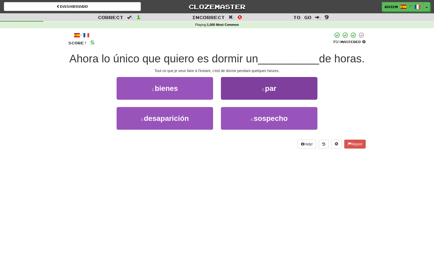
click at [270, 93] on button "2 . par" at bounding box center [269, 88] width 96 height 23
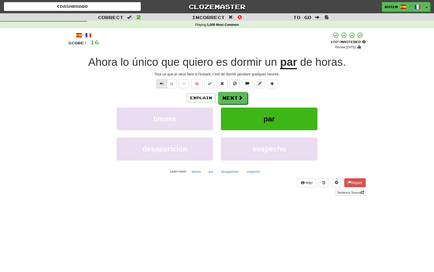
click at [160, 83] on span "Text-to-speech controls" at bounding box center [162, 84] width 4 height 4
click at [233, 97] on button "Next" at bounding box center [232, 98] width 29 height 12
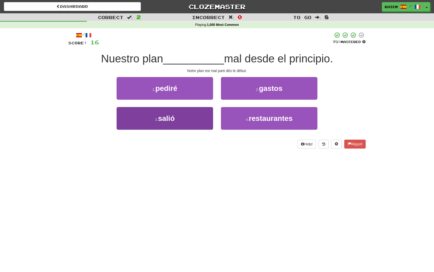
click at [195, 118] on button "3 . salió" at bounding box center [165, 118] width 96 height 23
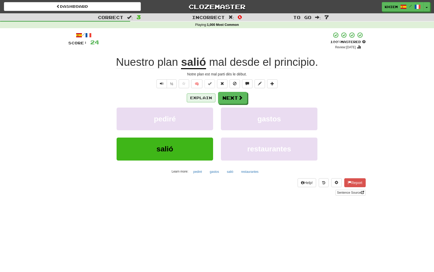
click at [206, 100] on button "Explain" at bounding box center [201, 97] width 29 height 9
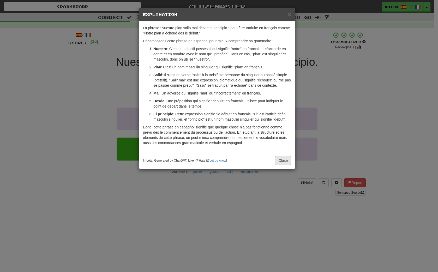
click at [283, 160] on button "Close" at bounding box center [283, 160] width 16 height 9
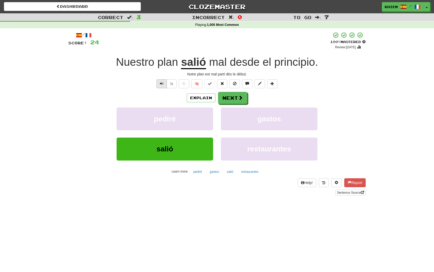
click at [163, 84] on span "Text-to-speech controls" at bounding box center [162, 84] width 4 height 4
click at [230, 96] on button "Next" at bounding box center [232, 98] width 29 height 12
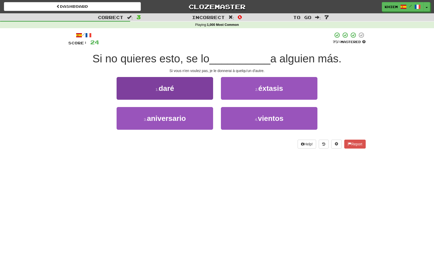
click at [208, 93] on button "1 . daré" at bounding box center [165, 88] width 96 height 23
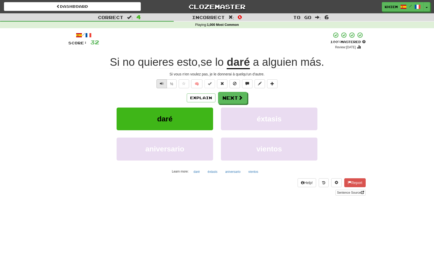
click at [160, 83] on span "Text-to-speech controls" at bounding box center [162, 84] width 4 height 4
click at [234, 96] on button "Next" at bounding box center [232, 98] width 29 height 12
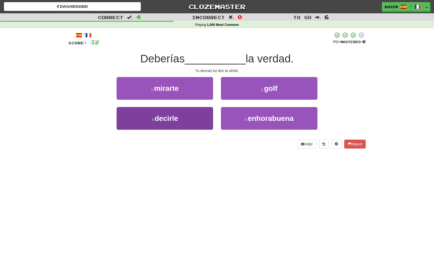
click at [185, 121] on button "3 . decirle" at bounding box center [165, 118] width 96 height 23
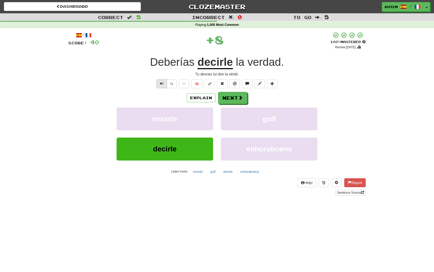
click at [161, 84] on span "Text-to-speech controls" at bounding box center [162, 84] width 4 height 4
click at [237, 98] on button "Next" at bounding box center [232, 98] width 29 height 12
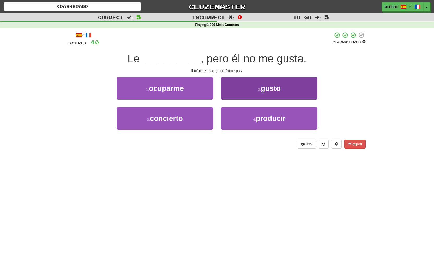
click at [242, 96] on button "2 . gusto" at bounding box center [269, 88] width 96 height 23
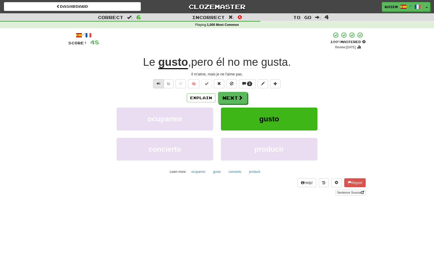
click at [157, 85] on span "Text-to-speech controls" at bounding box center [159, 84] width 4 height 4
click at [231, 100] on button "Next" at bounding box center [232, 98] width 29 height 12
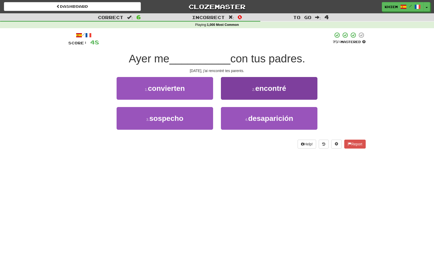
click at [253, 96] on button "2 . encontré" at bounding box center [269, 88] width 96 height 23
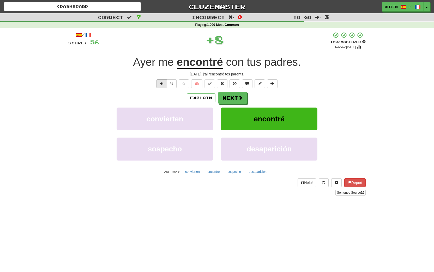
click at [162, 85] on button "Text-to-speech controls" at bounding box center [161, 83] width 10 height 9
click at [241, 98] on span at bounding box center [240, 97] width 5 height 5
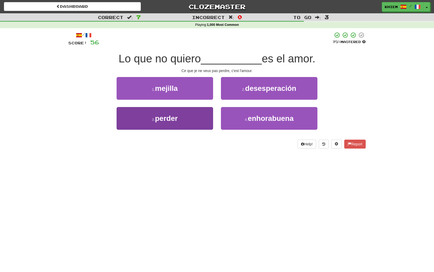
click at [200, 118] on button "3 . perder" at bounding box center [165, 118] width 96 height 23
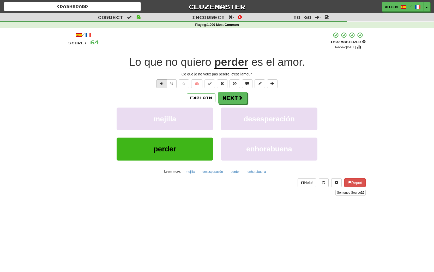
click at [162, 85] on span "Text-to-speech controls" at bounding box center [162, 84] width 4 height 4
click at [229, 96] on button "Next" at bounding box center [232, 98] width 29 height 12
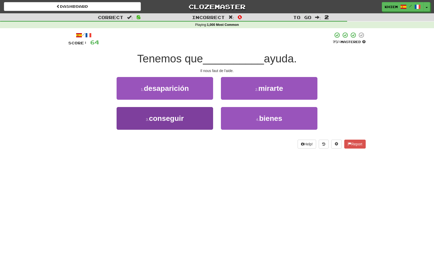
click at [194, 117] on button "3 . conseguir" at bounding box center [165, 118] width 96 height 23
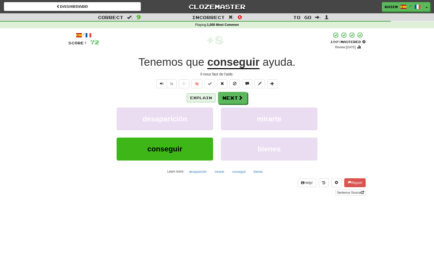
click at [205, 100] on button "Explain" at bounding box center [201, 97] width 29 height 9
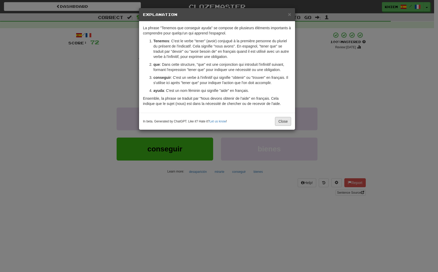
click at [286, 126] on button "Close" at bounding box center [283, 121] width 16 height 9
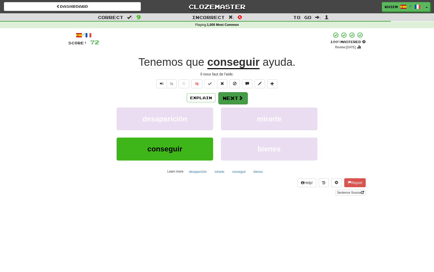
click at [235, 101] on button "Next" at bounding box center [232, 98] width 29 height 12
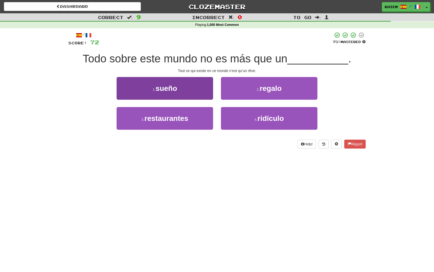
click at [197, 95] on button "1 . sueño" at bounding box center [165, 88] width 96 height 23
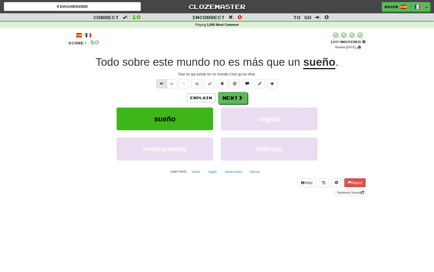
click at [161, 84] on span "Text-to-speech controls" at bounding box center [162, 84] width 4 height 4
click at [240, 98] on span at bounding box center [240, 97] width 5 height 5
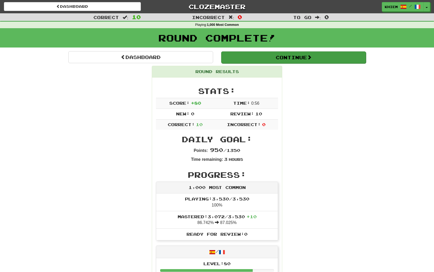
click at [254, 57] on button "Continue" at bounding box center [293, 57] width 145 height 12
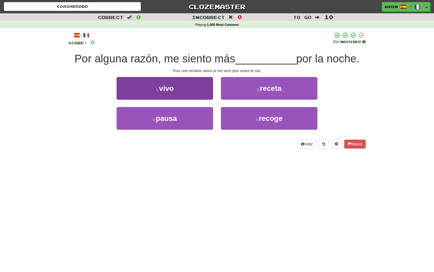
click at [204, 89] on button "1 . vivo" at bounding box center [165, 88] width 96 height 23
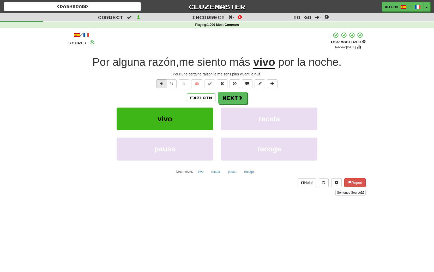
click at [163, 85] on span "Text-to-speech controls" at bounding box center [162, 84] width 4 height 4
click at [240, 99] on span at bounding box center [240, 97] width 5 height 5
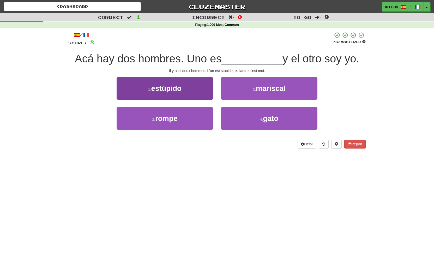
click at [206, 96] on button "1 . estúpido" at bounding box center [165, 88] width 96 height 23
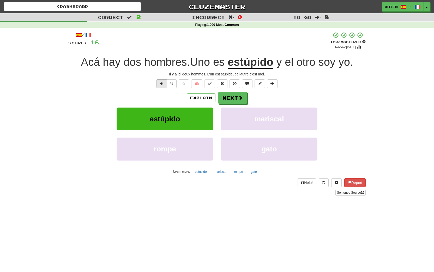
click at [160, 85] on span "Text-to-speech controls" at bounding box center [162, 84] width 4 height 4
click at [231, 98] on button "Next" at bounding box center [232, 98] width 29 height 12
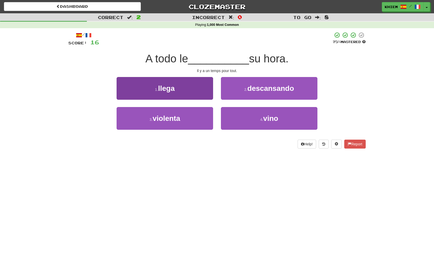
click at [203, 95] on button "1 . llega" at bounding box center [165, 88] width 96 height 23
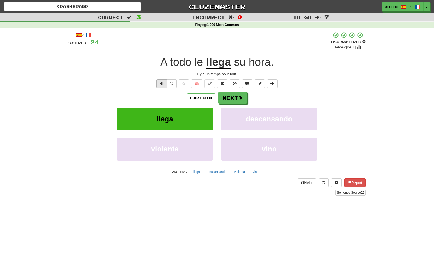
click at [161, 83] on span "Text-to-speech controls" at bounding box center [162, 84] width 4 height 4
click at [237, 96] on button "Next" at bounding box center [232, 98] width 29 height 12
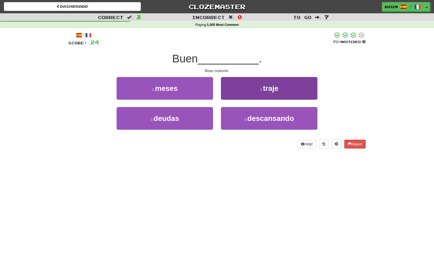
click at [249, 94] on button "2 . traje" at bounding box center [269, 88] width 96 height 23
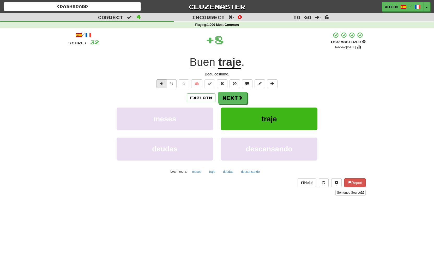
click at [165, 85] on button "Text-to-speech controls" at bounding box center [161, 83] width 10 height 9
click at [229, 98] on button "Next" at bounding box center [232, 98] width 29 height 12
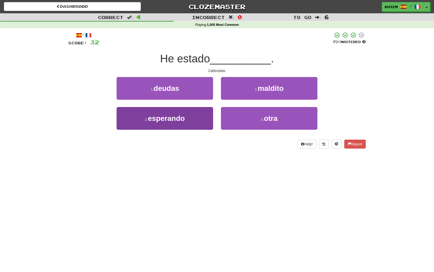
click at [197, 112] on button "3 . esperando" at bounding box center [165, 118] width 96 height 23
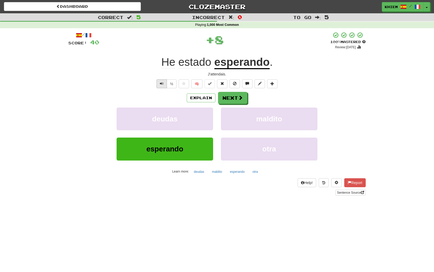
click at [163, 84] on button "Text-to-speech controls" at bounding box center [161, 83] width 10 height 9
click at [242, 99] on span at bounding box center [240, 97] width 5 height 5
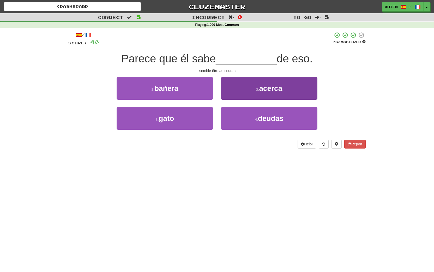
click at [254, 93] on button "2 . acerca" at bounding box center [269, 88] width 96 height 23
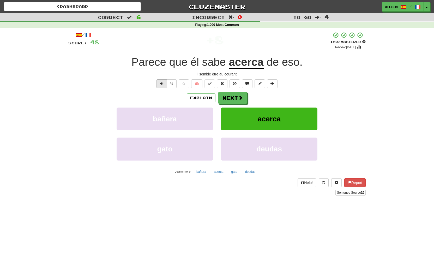
click at [164, 85] on button "Text-to-speech controls" at bounding box center [161, 83] width 10 height 9
click at [238, 96] on span at bounding box center [240, 97] width 5 height 5
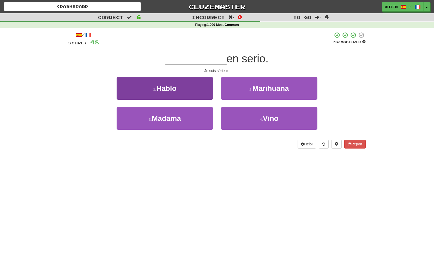
click at [207, 92] on button "1 . Hablo" at bounding box center [165, 88] width 96 height 23
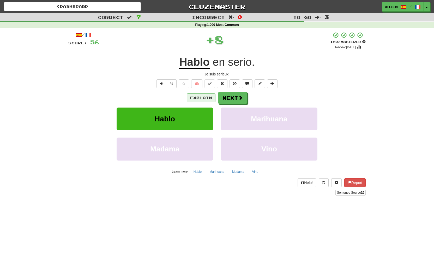
click at [205, 97] on button "Explain" at bounding box center [201, 97] width 29 height 9
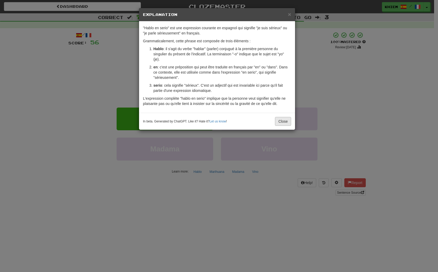
click at [285, 121] on button "Close" at bounding box center [283, 121] width 16 height 9
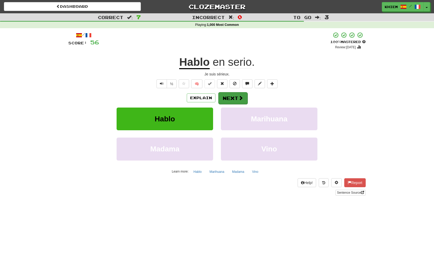
click at [232, 100] on button "Next" at bounding box center [232, 98] width 29 height 12
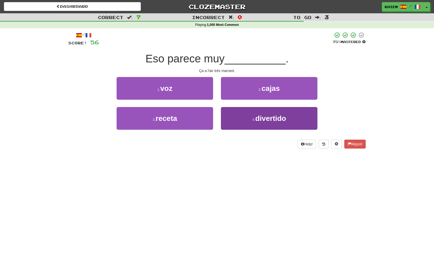
click at [262, 119] on span "divertido" at bounding box center [270, 118] width 31 height 8
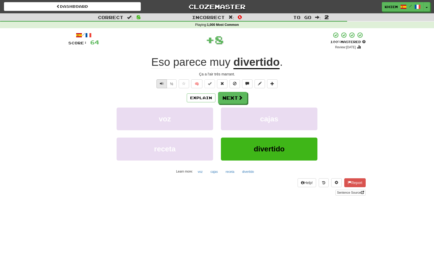
click at [161, 82] on span "Text-to-speech controls" at bounding box center [162, 84] width 4 height 4
click at [197, 84] on button "🧠" at bounding box center [196, 83] width 11 height 9
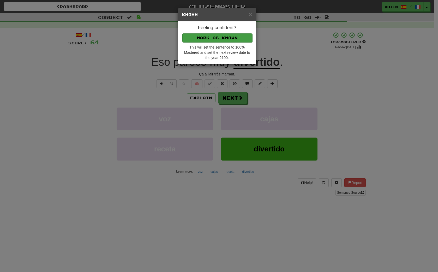
click at [221, 38] on button "Mark as Known" at bounding box center [217, 37] width 70 height 9
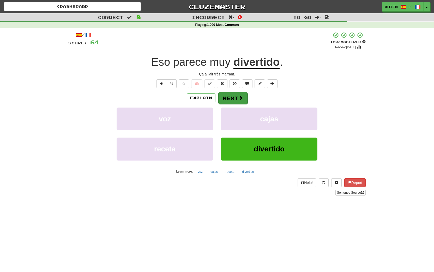
click at [228, 96] on button "Next" at bounding box center [232, 98] width 29 height 12
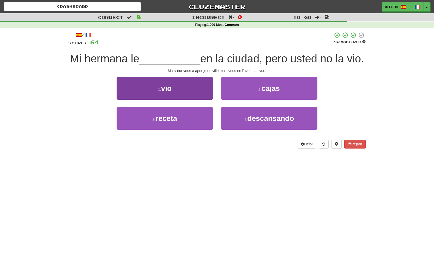
click at [201, 88] on button "1 . vio" at bounding box center [165, 88] width 96 height 23
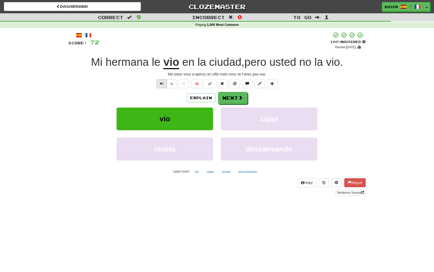
click at [163, 84] on span "Text-to-speech controls" at bounding box center [162, 84] width 4 height 4
click at [240, 98] on span at bounding box center [240, 97] width 5 height 5
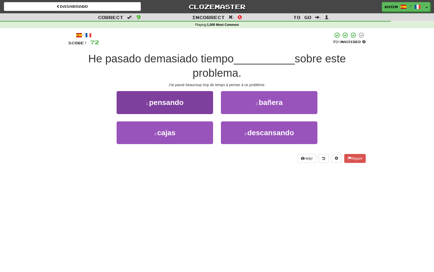
click at [202, 102] on button "1 . pensando" at bounding box center [165, 102] width 96 height 23
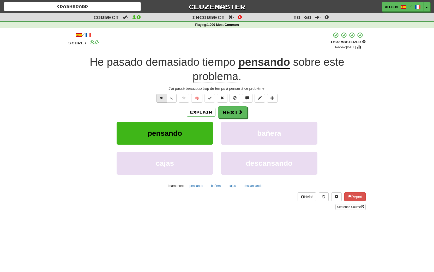
click at [162, 97] on span "Text-to-speech controls" at bounding box center [162, 98] width 4 height 4
click at [161, 96] on span "Text-to-speech controls" at bounding box center [162, 98] width 4 height 4
click at [236, 114] on button "Next" at bounding box center [232, 112] width 29 height 12
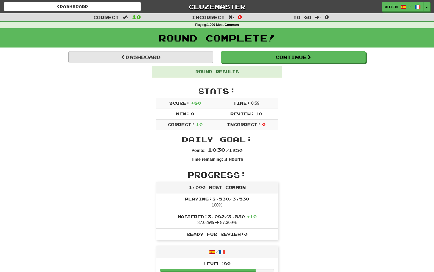
click at [201, 59] on link "Dashboard" at bounding box center [140, 57] width 145 height 12
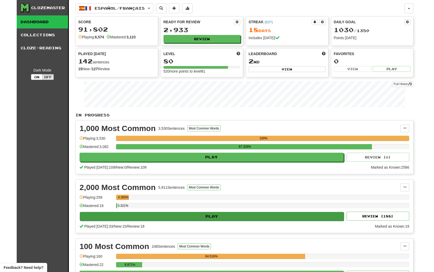
click at [178, 216] on button "Play" at bounding box center [212, 216] width 264 height 9
select select "**"
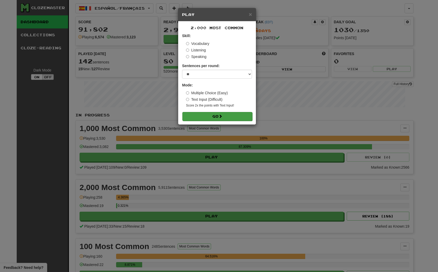
click at [207, 116] on button "Go" at bounding box center [217, 116] width 70 height 9
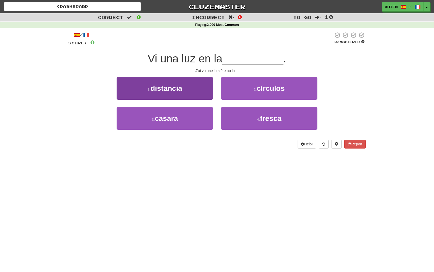
click at [200, 89] on button "1 . distancia" at bounding box center [165, 88] width 96 height 23
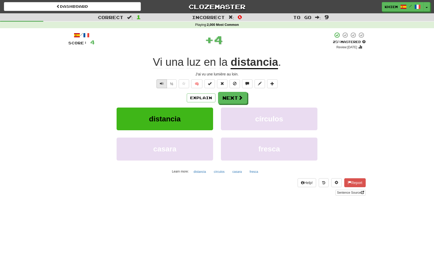
click at [161, 84] on span "Text-to-speech controls" at bounding box center [162, 84] width 4 height 4
click at [236, 99] on button "Next" at bounding box center [232, 98] width 29 height 12
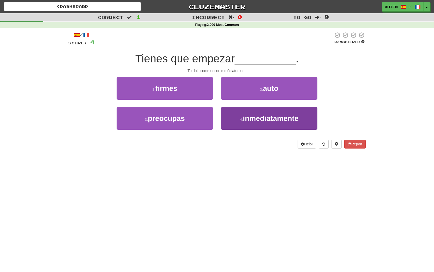
click at [246, 117] on span "inmediatamente" at bounding box center [271, 118] width 56 height 8
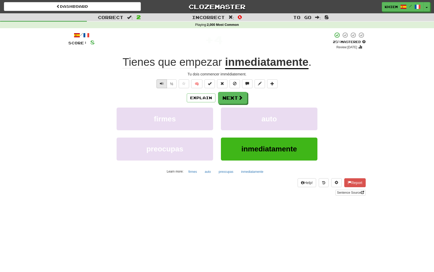
click at [160, 85] on span "Text-to-speech controls" at bounding box center [162, 84] width 4 height 4
click at [194, 83] on button "🧠" at bounding box center [196, 83] width 11 height 9
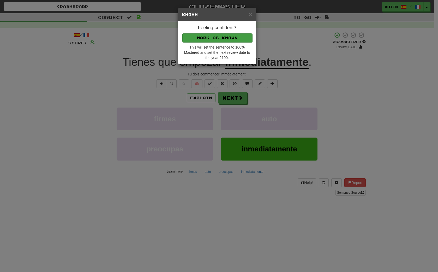
click at [225, 40] on button "Mark as Known" at bounding box center [217, 37] width 70 height 9
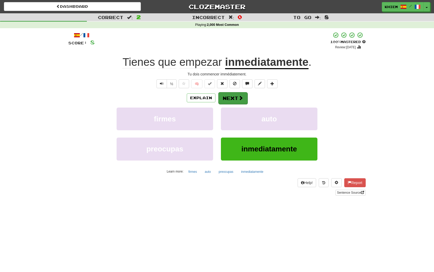
click at [232, 100] on button "Next" at bounding box center [232, 98] width 29 height 12
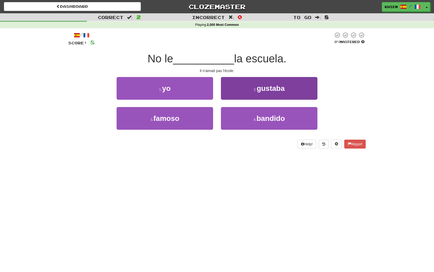
click at [261, 94] on button "2 . gustaba" at bounding box center [269, 88] width 96 height 23
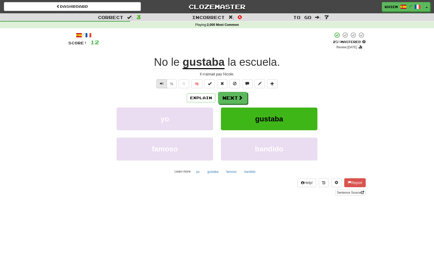
click at [161, 83] on span "Text-to-speech controls" at bounding box center [162, 84] width 4 height 4
click at [235, 99] on button "Next" at bounding box center [232, 98] width 29 height 12
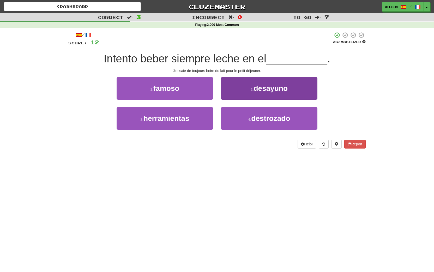
click at [249, 87] on button "2 . desayuno" at bounding box center [269, 88] width 96 height 23
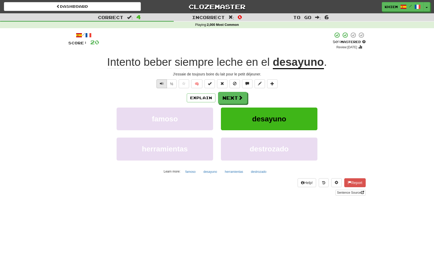
click at [163, 82] on span "Text-to-speech controls" at bounding box center [162, 84] width 4 height 4
click at [234, 97] on button "Next" at bounding box center [232, 98] width 29 height 12
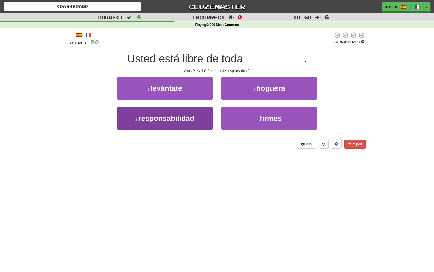
click at [202, 112] on button "3 . responsabilidad" at bounding box center [165, 118] width 96 height 23
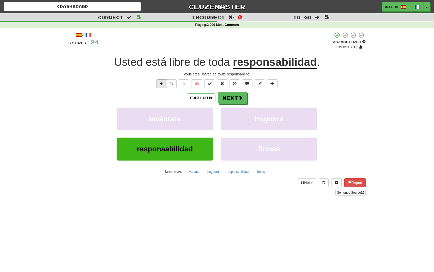
click at [161, 83] on span "Text-to-speech controls" at bounding box center [162, 84] width 4 height 4
click at [229, 98] on button "Next" at bounding box center [232, 98] width 29 height 12
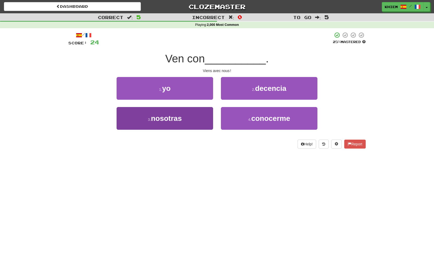
click at [202, 115] on button "3 . nosotras" at bounding box center [165, 118] width 96 height 23
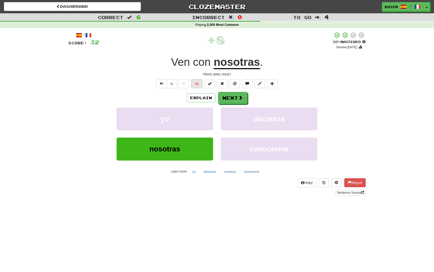
click at [194, 85] on button "🧠" at bounding box center [196, 83] width 11 height 9
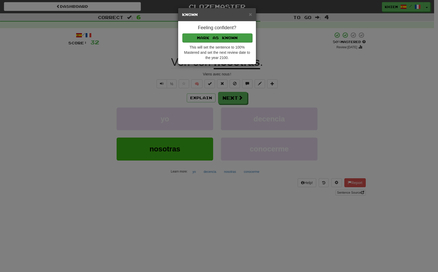
click at [235, 39] on button "Mark as Known" at bounding box center [217, 37] width 70 height 9
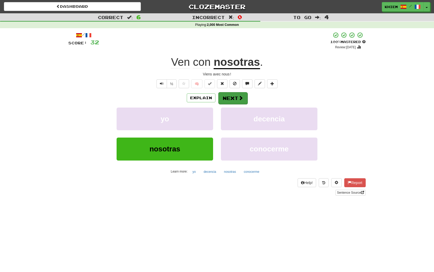
click at [223, 99] on button "Next" at bounding box center [232, 98] width 29 height 12
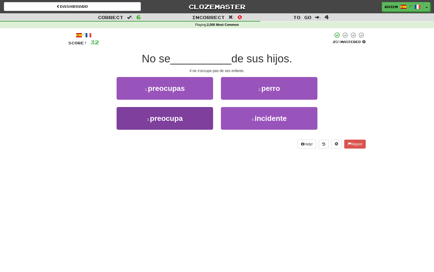
click at [200, 119] on button "3 . preocupa" at bounding box center [165, 118] width 96 height 23
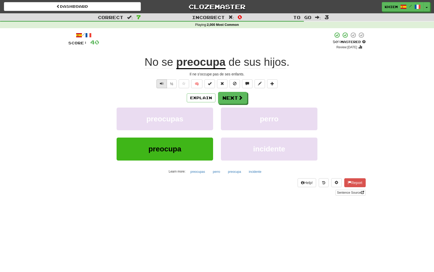
click at [160, 85] on span "Text-to-speech controls" at bounding box center [162, 84] width 4 height 4
click at [232, 97] on button "Next" at bounding box center [232, 98] width 29 height 12
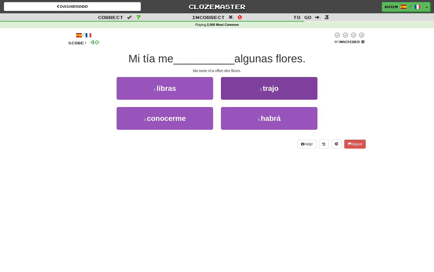
click at [260, 92] on button "2 . trajo" at bounding box center [269, 88] width 96 height 23
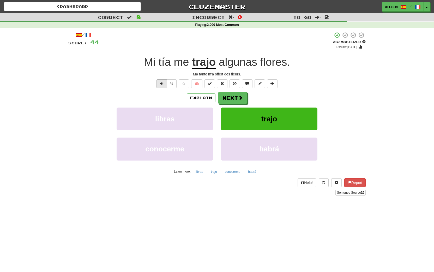
click at [161, 82] on span "Text-to-speech controls" at bounding box center [162, 84] width 4 height 4
click at [224, 99] on button "Next" at bounding box center [232, 98] width 29 height 12
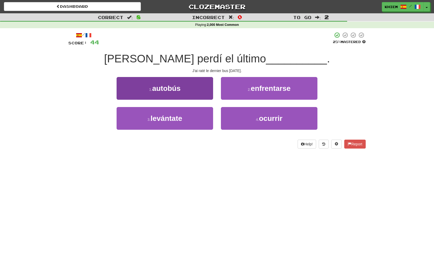
click at [199, 93] on button "1 . autobús" at bounding box center [165, 88] width 96 height 23
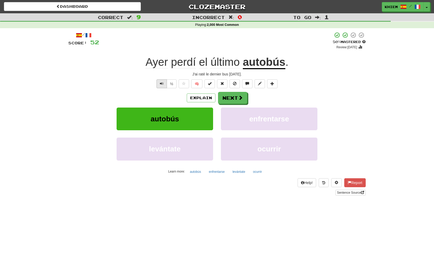
click at [161, 83] on span "Text-to-speech controls" at bounding box center [162, 84] width 4 height 4
click at [234, 99] on button "Next" at bounding box center [232, 98] width 29 height 12
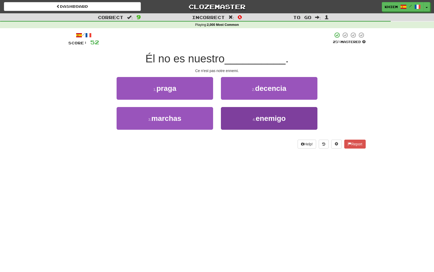
click at [261, 120] on span "enemigo" at bounding box center [270, 118] width 30 height 8
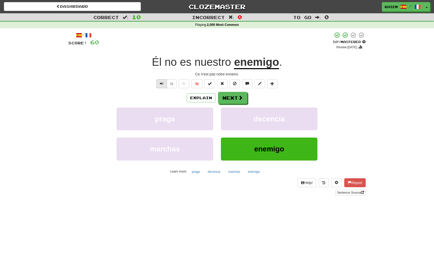
click at [160, 85] on span "Text-to-speech controls" at bounding box center [162, 84] width 4 height 4
click at [233, 98] on button "Next" at bounding box center [232, 98] width 29 height 12
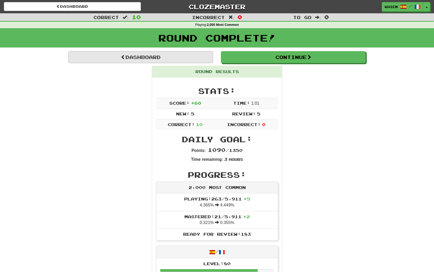
click at [201, 56] on link "Dashboard" at bounding box center [140, 57] width 145 height 12
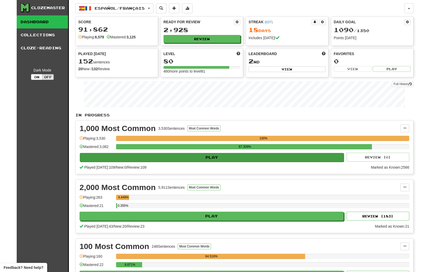
click at [217, 157] on button "Play" at bounding box center [212, 157] width 264 height 9
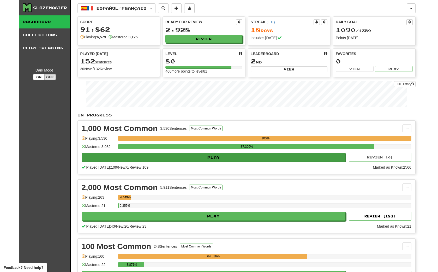
select select "**"
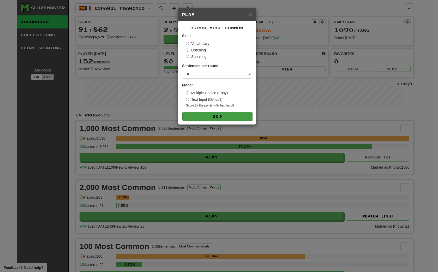
click at [228, 115] on button "Go" at bounding box center [217, 116] width 70 height 9
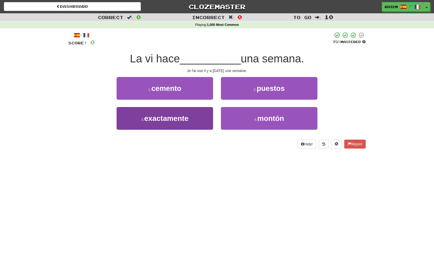
click at [205, 113] on button "3 . exactamente" at bounding box center [165, 118] width 96 height 23
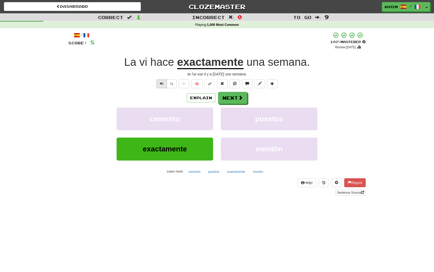
click at [161, 84] on span "Text-to-speech controls" at bounding box center [162, 84] width 4 height 4
click at [232, 100] on button "Next" at bounding box center [232, 98] width 29 height 12
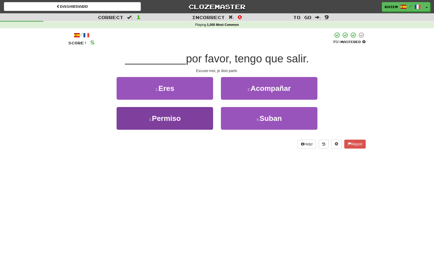
click at [197, 119] on button "3 . [GEOGRAPHIC_DATA]" at bounding box center [165, 118] width 96 height 23
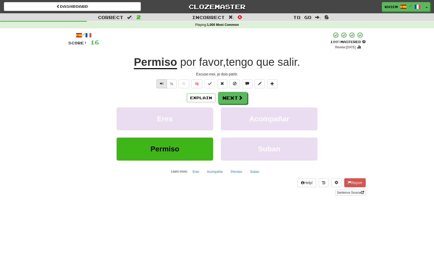
click at [163, 84] on span "Text-to-speech controls" at bounding box center [162, 84] width 4 height 4
click at [226, 98] on button "Next" at bounding box center [232, 98] width 29 height 12
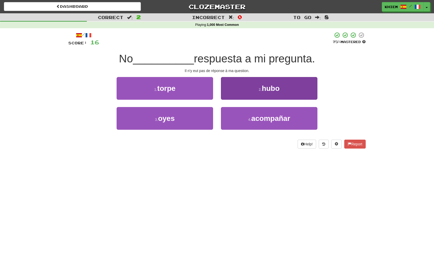
click at [268, 94] on button "2 . hubo" at bounding box center [269, 88] width 96 height 23
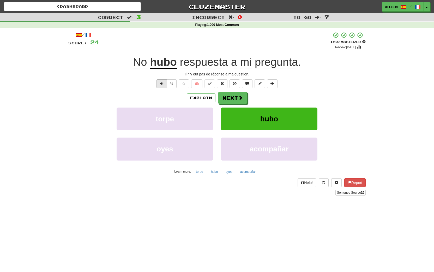
click at [161, 84] on span "Text-to-speech controls" at bounding box center [162, 84] width 4 height 4
click at [233, 99] on button "Next" at bounding box center [232, 98] width 29 height 12
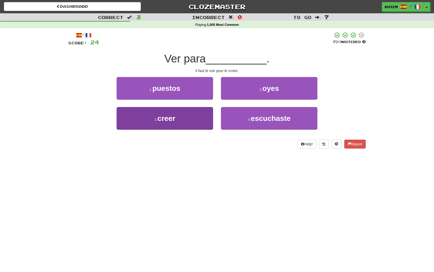
click at [202, 115] on button "3 . creer" at bounding box center [165, 118] width 96 height 23
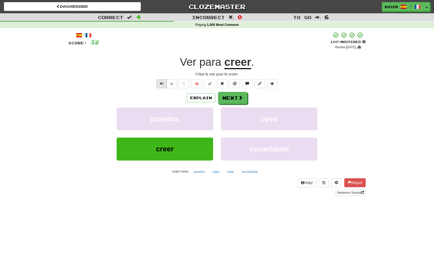
click at [161, 83] on span "Text-to-speech controls" at bounding box center [162, 84] width 4 height 4
click at [237, 96] on button "Next" at bounding box center [232, 98] width 29 height 12
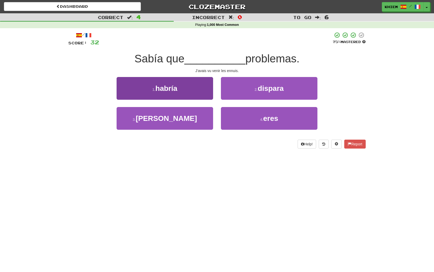
click at [203, 92] on button "1 . habría" at bounding box center [165, 88] width 96 height 23
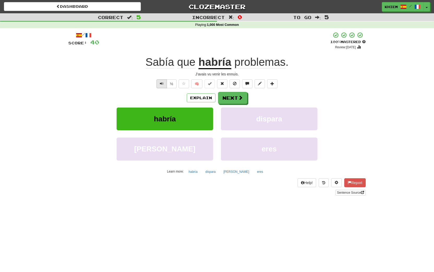
click at [160, 85] on span "Text-to-speech controls" at bounding box center [162, 84] width 4 height 4
click at [234, 99] on button "Next" at bounding box center [232, 98] width 29 height 12
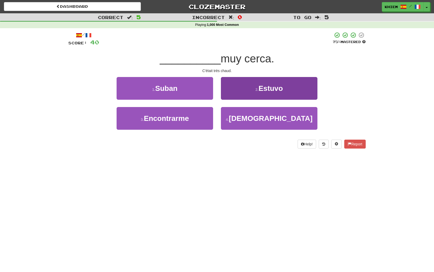
click at [254, 90] on button "2 . Estuvo" at bounding box center [269, 88] width 96 height 23
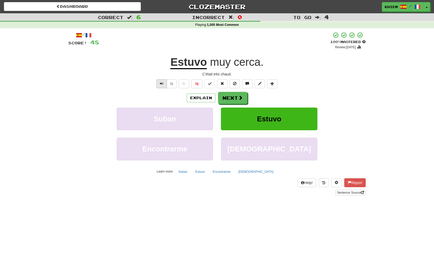
click at [162, 85] on span "Text-to-speech controls" at bounding box center [162, 84] width 4 height 4
click at [237, 100] on button "Next" at bounding box center [232, 98] width 29 height 12
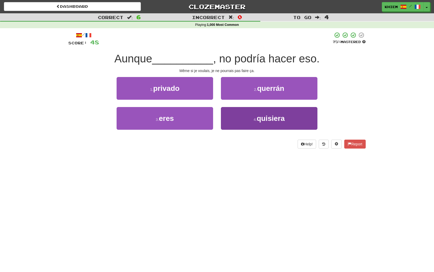
click at [261, 118] on span "quisiera" at bounding box center [270, 118] width 28 height 8
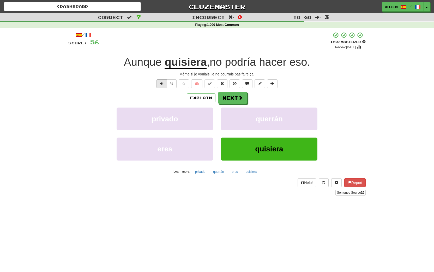
click at [161, 85] on span "Text-to-speech controls" at bounding box center [162, 84] width 4 height 4
click at [232, 97] on button "Next" at bounding box center [232, 98] width 29 height 12
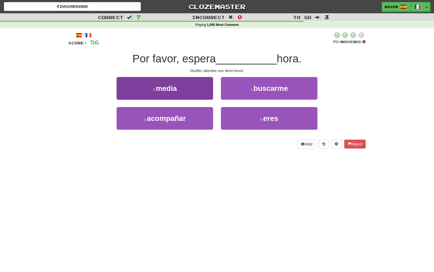
click at [200, 91] on button "1 . media" at bounding box center [165, 88] width 96 height 23
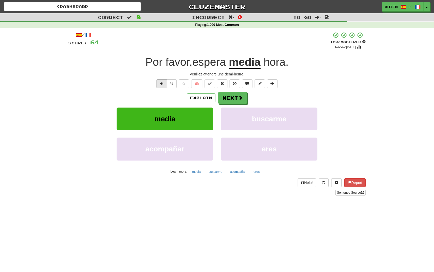
click at [162, 84] on span "Text-to-speech controls" at bounding box center [162, 84] width 4 height 4
click at [237, 98] on button "Next" at bounding box center [232, 98] width 29 height 12
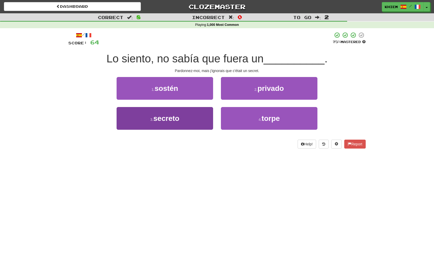
click at [191, 113] on button "3 . secreto" at bounding box center [165, 118] width 96 height 23
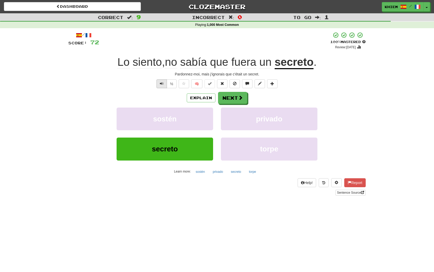
click at [160, 85] on span "Text-to-speech controls" at bounding box center [162, 84] width 4 height 4
click at [235, 99] on button "Next" at bounding box center [232, 98] width 29 height 12
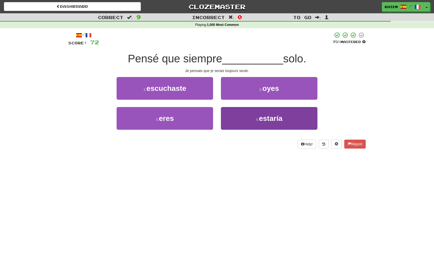
click at [264, 115] on span "estaría" at bounding box center [270, 118] width 23 height 8
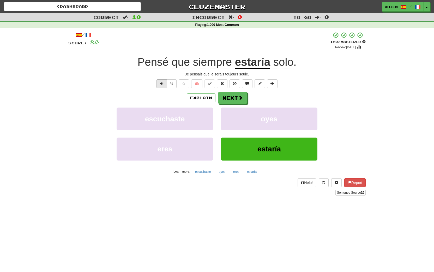
click at [160, 84] on span "Text-to-speech controls" at bounding box center [162, 84] width 4 height 4
click at [238, 100] on span at bounding box center [240, 97] width 5 height 5
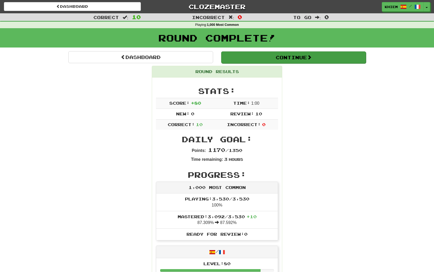
click at [252, 59] on button "Continue" at bounding box center [293, 57] width 145 height 12
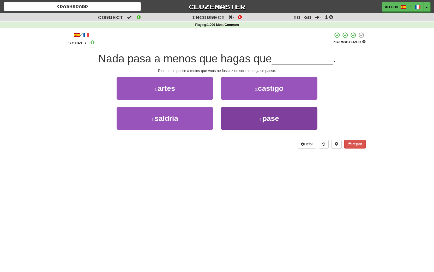
click at [255, 119] on button "4 . pase" at bounding box center [269, 118] width 96 height 23
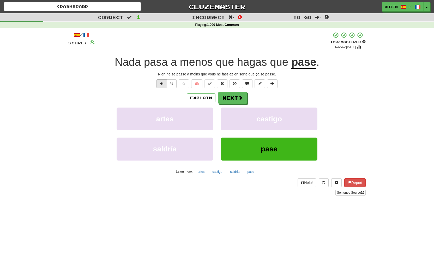
click at [160, 84] on span "Text-to-speech controls" at bounding box center [162, 84] width 4 height 4
click at [241, 99] on span at bounding box center [240, 97] width 5 height 5
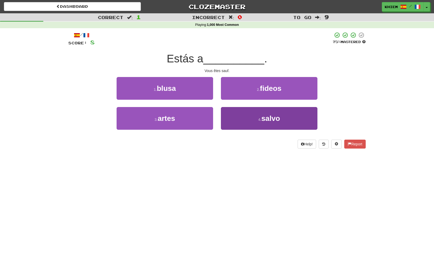
click at [261, 115] on button "4 . salvo" at bounding box center [269, 118] width 96 height 23
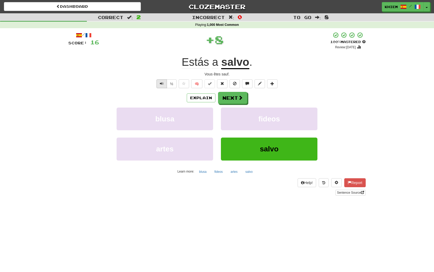
click at [162, 83] on span "Text-to-speech controls" at bounding box center [162, 84] width 4 height 4
click at [234, 99] on button "Next" at bounding box center [232, 98] width 29 height 12
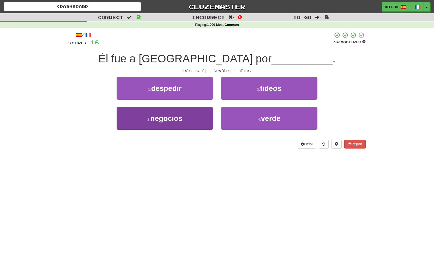
click at [202, 110] on button "3 . negocios" at bounding box center [165, 118] width 96 height 23
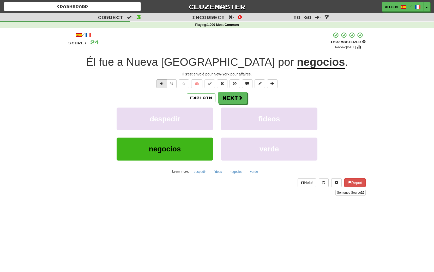
click at [161, 85] on span "Text-to-speech controls" at bounding box center [162, 84] width 4 height 4
click at [234, 99] on button "Next" at bounding box center [232, 98] width 29 height 12
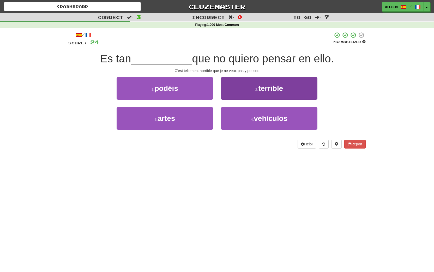
click at [265, 89] on span "terrible" at bounding box center [270, 88] width 25 height 8
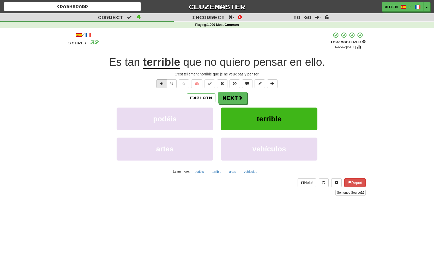
click at [162, 84] on span "Text-to-speech controls" at bounding box center [162, 84] width 4 height 4
click at [230, 96] on button "Next" at bounding box center [232, 98] width 29 height 12
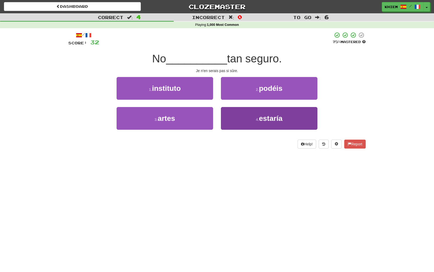
click at [259, 115] on span "estaría" at bounding box center [270, 118] width 23 height 8
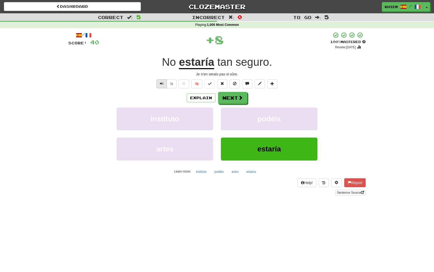
click at [159, 83] on button "Text-to-speech controls" at bounding box center [161, 83] width 10 height 9
click at [198, 83] on button "🧠" at bounding box center [196, 83] width 11 height 9
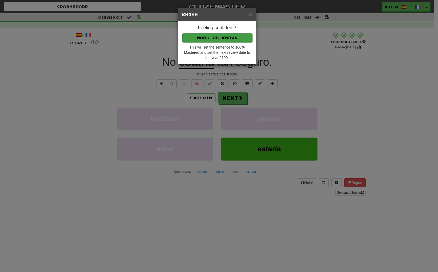
click at [224, 39] on button "Mark as Known" at bounding box center [217, 37] width 70 height 9
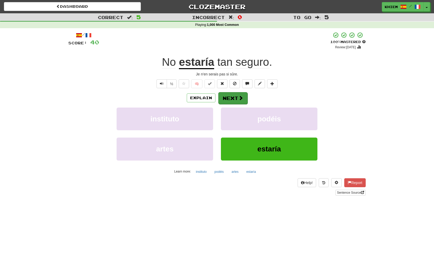
click at [229, 95] on button "Next" at bounding box center [232, 98] width 29 height 12
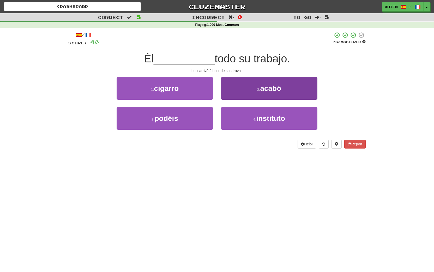
click at [256, 92] on button "2 . acabó" at bounding box center [269, 88] width 96 height 23
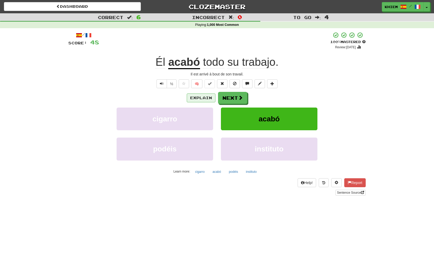
click at [203, 100] on button "Explain" at bounding box center [201, 97] width 29 height 9
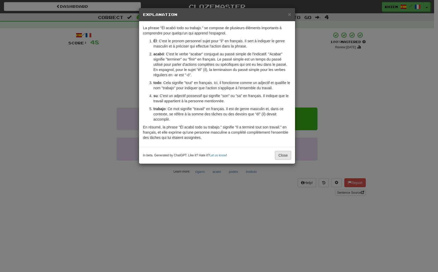
click at [286, 160] on button "Close" at bounding box center [283, 155] width 16 height 9
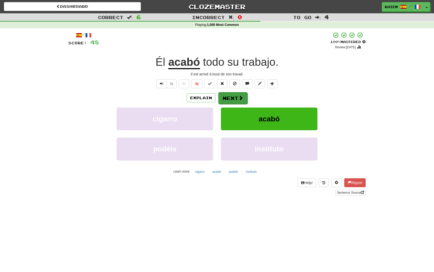
click at [234, 96] on button "Next" at bounding box center [232, 98] width 29 height 12
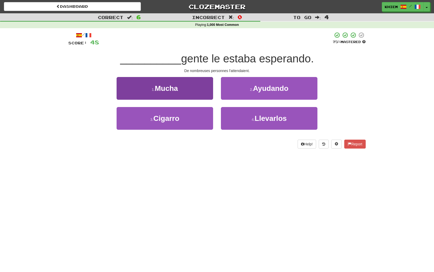
click at [193, 93] on button "1 . Mucha" at bounding box center [165, 88] width 96 height 23
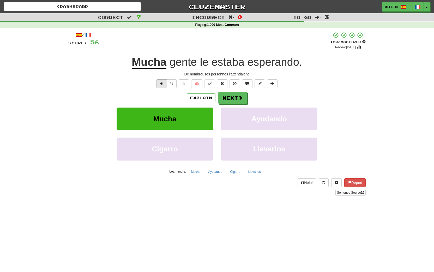
click at [162, 85] on span "Text-to-speech controls" at bounding box center [162, 84] width 4 height 4
click at [231, 99] on button "Next" at bounding box center [232, 98] width 29 height 12
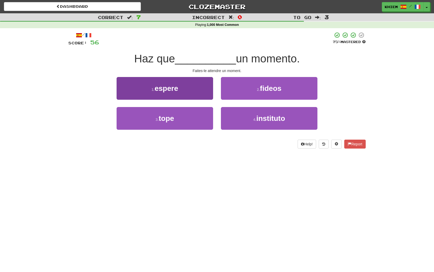
click at [196, 91] on button "1 . espere" at bounding box center [165, 88] width 96 height 23
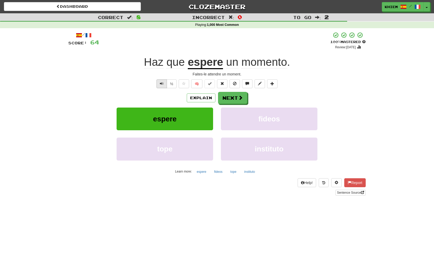
click at [163, 83] on span "Text-to-speech controls" at bounding box center [162, 84] width 4 height 4
click at [233, 99] on button "Next" at bounding box center [232, 98] width 29 height 12
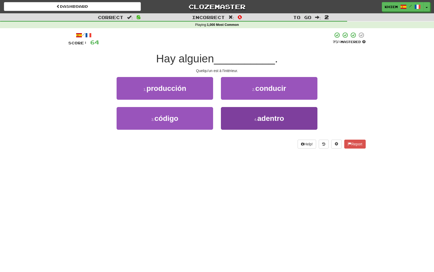
click at [254, 120] on small "4 ." at bounding box center [255, 119] width 3 height 4
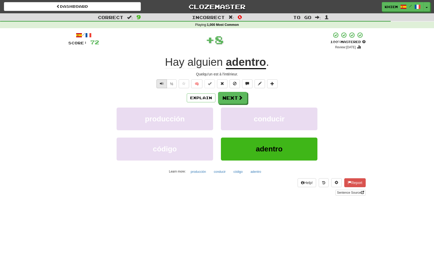
click at [160, 84] on span "Text-to-speech controls" at bounding box center [162, 84] width 4 height 4
click at [232, 100] on button "Next" at bounding box center [232, 98] width 29 height 12
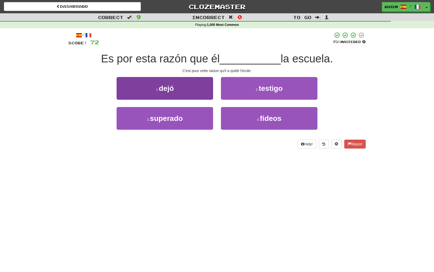
click at [187, 89] on button "1 . dejó" at bounding box center [165, 88] width 96 height 23
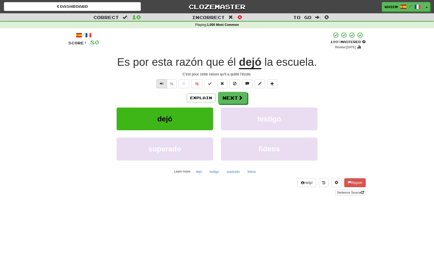
click at [161, 83] on span "Text-to-speech controls" at bounding box center [162, 84] width 4 height 4
click at [229, 100] on button "Next" at bounding box center [232, 98] width 29 height 12
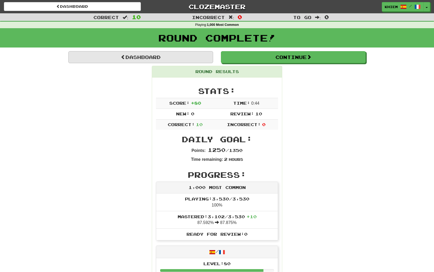
click at [207, 60] on link "Dashboard" at bounding box center [140, 57] width 145 height 12
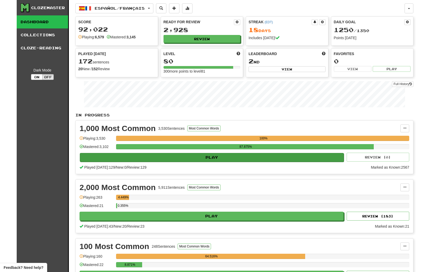
click at [292, 158] on button "Play" at bounding box center [212, 157] width 264 height 9
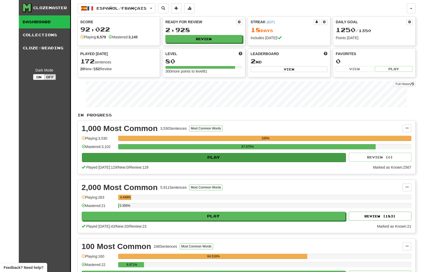
select select "**"
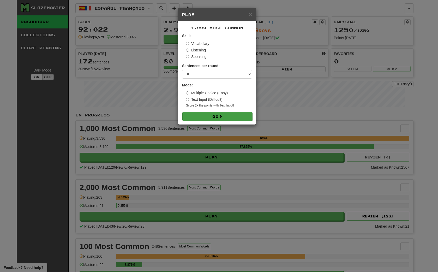
click at [242, 118] on button "Go" at bounding box center [217, 116] width 70 height 9
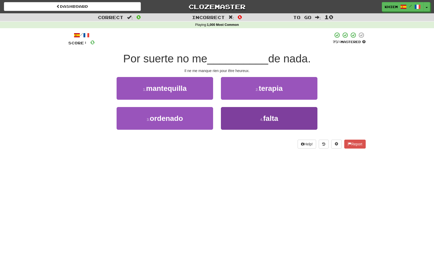
click at [274, 120] on span "falta" at bounding box center [270, 118] width 15 height 8
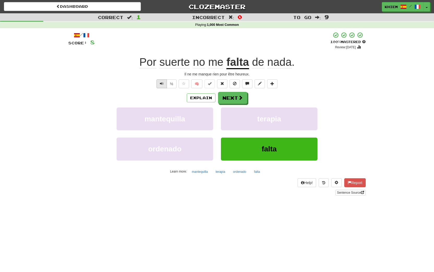
click at [160, 84] on span "Text-to-speech controls" at bounding box center [162, 84] width 4 height 4
click at [229, 101] on button "Next" at bounding box center [232, 98] width 29 height 12
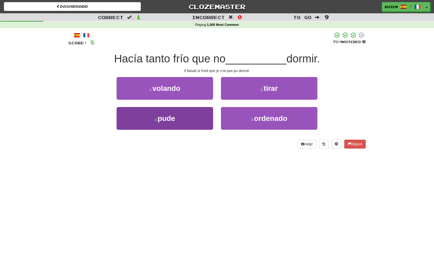
click at [198, 118] on button "3 . pude" at bounding box center [165, 118] width 96 height 23
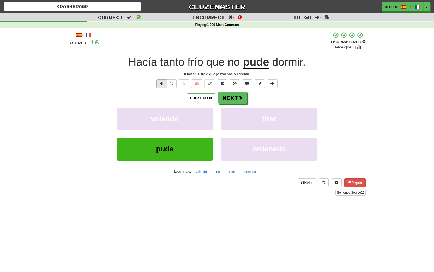
click at [162, 84] on span "Text-to-speech controls" at bounding box center [162, 84] width 4 height 4
click at [234, 95] on button "Next" at bounding box center [232, 98] width 29 height 12
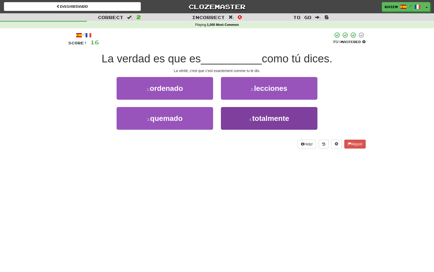
click at [265, 118] on span "totalmente" at bounding box center [270, 118] width 37 height 8
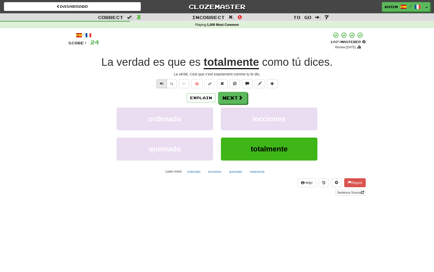
click at [161, 83] on span "Text-to-speech controls" at bounding box center [162, 84] width 4 height 4
click at [236, 99] on button "Next" at bounding box center [232, 98] width 29 height 12
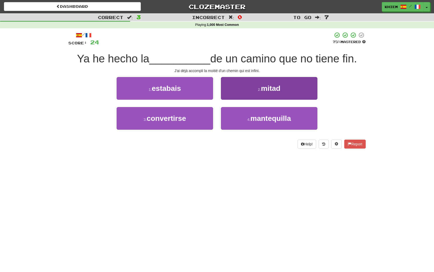
click at [255, 93] on button "2 . mitad" at bounding box center [269, 88] width 96 height 23
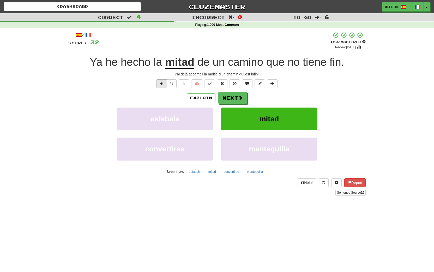
click at [162, 83] on span "Text-to-speech controls" at bounding box center [162, 84] width 4 height 4
click at [234, 97] on button "Next" at bounding box center [232, 98] width 29 height 12
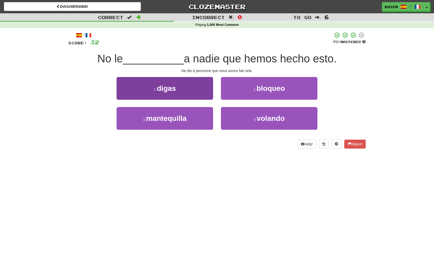
click at [199, 88] on button "1 . digas" at bounding box center [165, 88] width 96 height 23
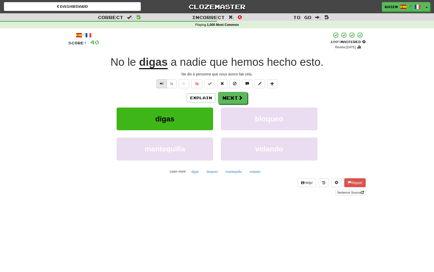
click at [162, 84] on span "Text-to-speech controls" at bounding box center [162, 84] width 4 height 4
click at [228, 96] on button "Next" at bounding box center [232, 98] width 29 height 12
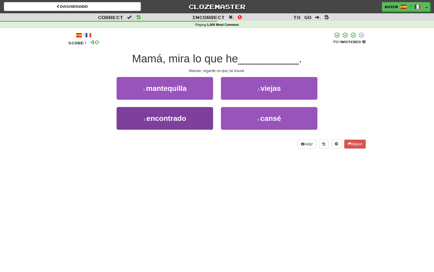
click at [199, 117] on button "3 . encontrado" at bounding box center [165, 118] width 96 height 23
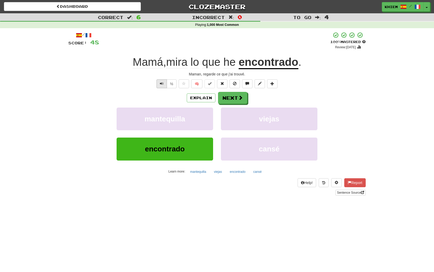
click at [161, 83] on span "Text-to-speech controls" at bounding box center [162, 84] width 4 height 4
click at [230, 98] on button "Next" at bounding box center [232, 98] width 29 height 12
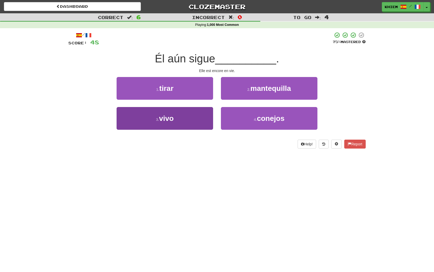
click at [203, 110] on button "3 . vivo" at bounding box center [165, 118] width 96 height 23
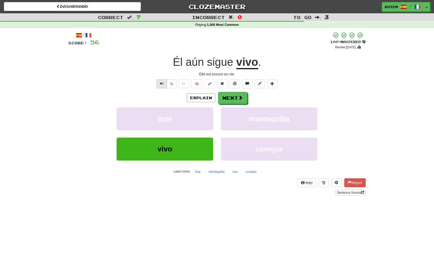
click at [162, 84] on span "Text-to-speech controls" at bounding box center [162, 84] width 4 height 4
click at [203, 99] on button "Explain" at bounding box center [201, 97] width 29 height 9
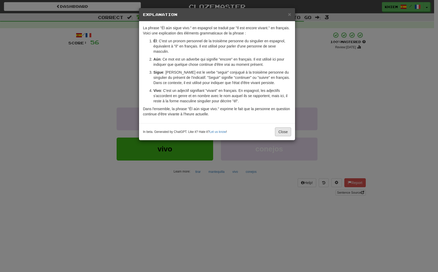
click at [284, 136] on button "Close" at bounding box center [283, 131] width 16 height 9
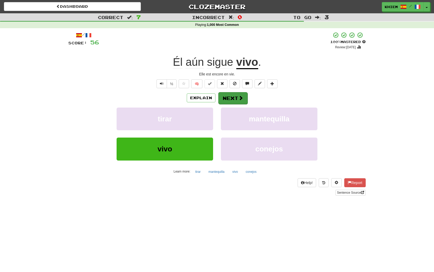
click at [237, 97] on button "Next" at bounding box center [232, 98] width 29 height 12
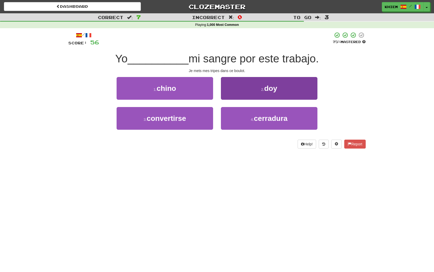
click at [242, 94] on button "2 . doy" at bounding box center [269, 88] width 96 height 23
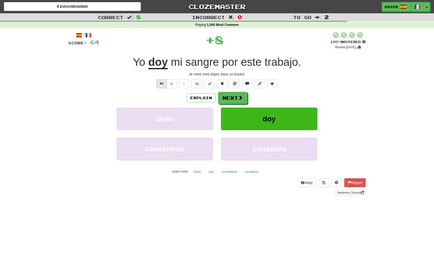
click at [161, 83] on span "Text-to-speech controls" at bounding box center [162, 84] width 4 height 4
click at [235, 99] on button "Next" at bounding box center [232, 98] width 29 height 12
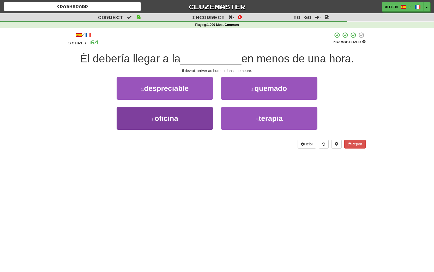
click at [194, 119] on button "3 . oficina" at bounding box center [165, 118] width 96 height 23
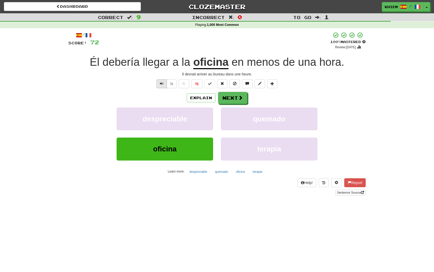
click at [162, 84] on span "Text-to-speech controls" at bounding box center [162, 84] width 4 height 4
click at [230, 98] on button "Next" at bounding box center [232, 98] width 29 height 12
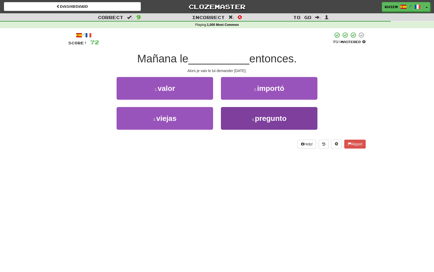
click at [258, 118] on span "pregunto" at bounding box center [271, 118] width 32 height 8
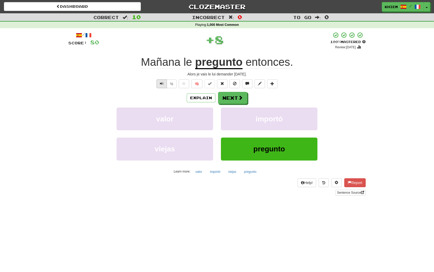
click at [161, 84] on span "Text-to-speech controls" at bounding box center [162, 84] width 4 height 4
click at [233, 99] on button "Next" at bounding box center [232, 98] width 29 height 12
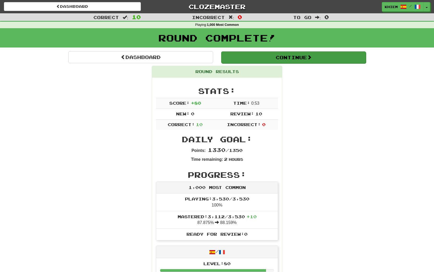
click at [249, 57] on button "Continue" at bounding box center [293, 57] width 145 height 12
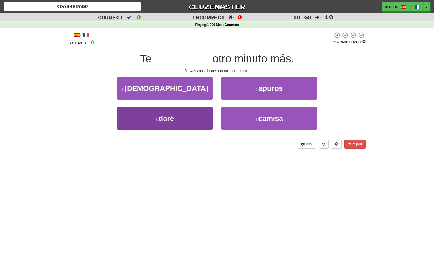
click at [192, 115] on button "3 . daré" at bounding box center [165, 118] width 96 height 23
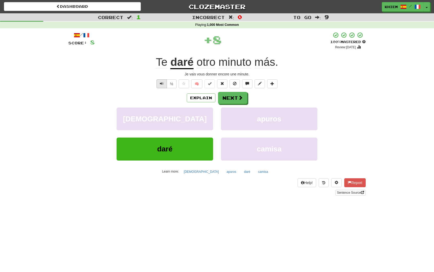
click at [163, 84] on span "Text-to-speech controls" at bounding box center [162, 84] width 4 height 4
click at [227, 97] on button "Next" at bounding box center [232, 98] width 29 height 12
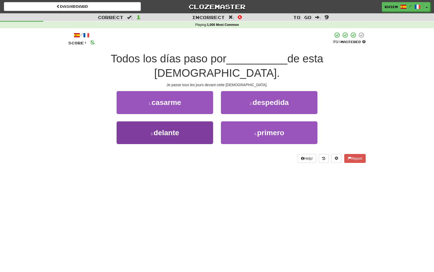
click at [197, 121] on button "3 . delante" at bounding box center [165, 132] width 96 height 23
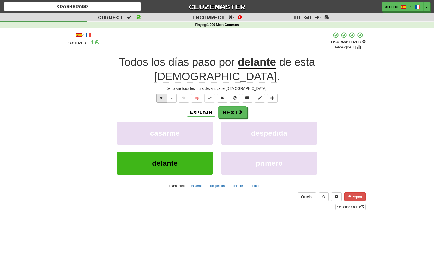
click at [160, 96] on span "Text-to-speech controls" at bounding box center [162, 98] width 4 height 4
click at [233, 106] on button "Next" at bounding box center [232, 112] width 29 height 12
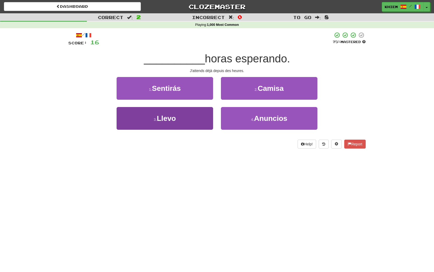
click at [205, 115] on button "3 . [GEOGRAPHIC_DATA]" at bounding box center [165, 118] width 96 height 23
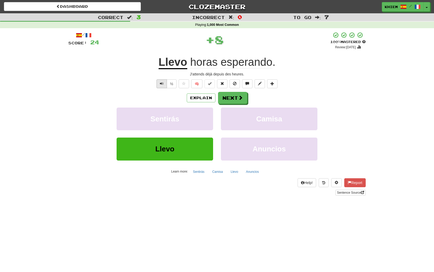
click at [161, 82] on span "Text-to-speech controls" at bounding box center [162, 84] width 4 height 4
click at [235, 97] on button "Next" at bounding box center [232, 98] width 29 height 12
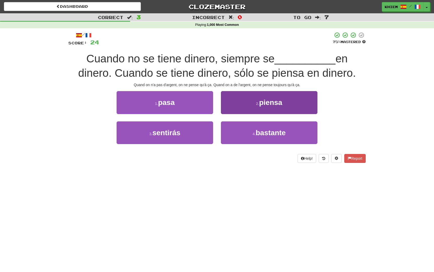
click at [265, 105] on span "piensa" at bounding box center [270, 102] width 23 height 8
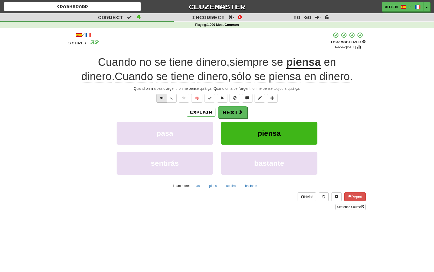
click at [161, 99] on span "Text-to-speech controls" at bounding box center [162, 98] width 4 height 4
click at [229, 111] on button "Next" at bounding box center [232, 112] width 29 height 12
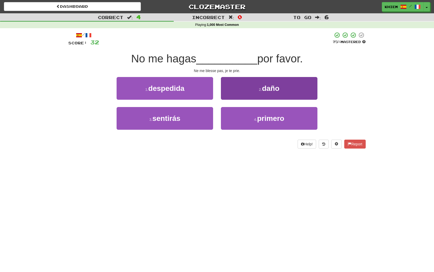
click at [267, 91] on span "daño" at bounding box center [270, 88] width 17 height 8
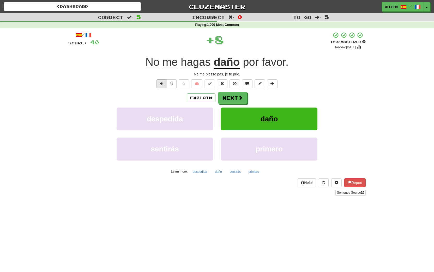
click at [162, 83] on span "Text-to-speech controls" at bounding box center [162, 84] width 4 height 4
click at [195, 85] on button "🧠" at bounding box center [196, 83] width 11 height 9
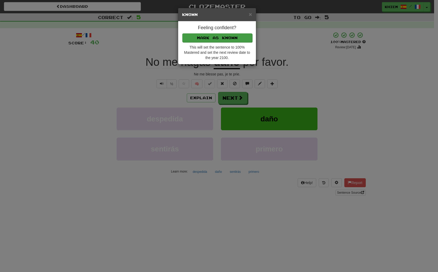
click at [224, 38] on button "Mark as Known" at bounding box center [217, 37] width 70 height 9
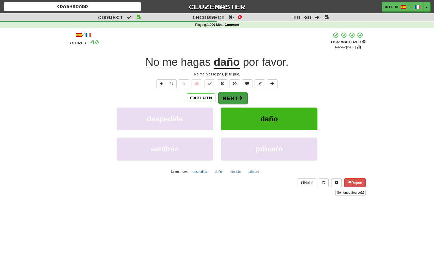
click at [228, 96] on button "Next" at bounding box center [232, 98] width 29 height 12
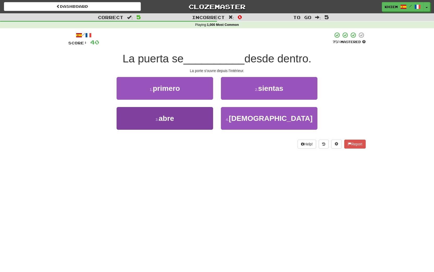
click at [203, 114] on button "3 . abre" at bounding box center [165, 118] width 96 height 23
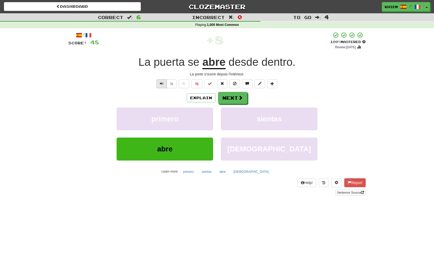
click at [161, 84] on span "Text-to-speech controls" at bounding box center [162, 84] width 4 height 4
click at [234, 100] on button "Next" at bounding box center [232, 98] width 29 height 12
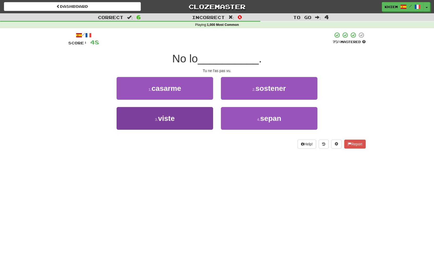
click at [204, 112] on button "3 . viste" at bounding box center [165, 118] width 96 height 23
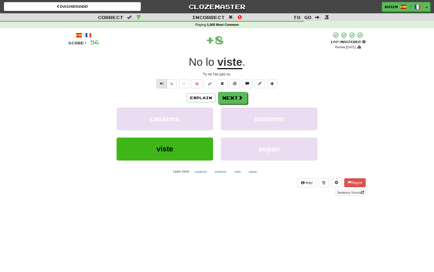
click at [160, 83] on span "Text-to-speech controls" at bounding box center [162, 84] width 4 height 4
click at [239, 100] on span at bounding box center [240, 97] width 5 height 5
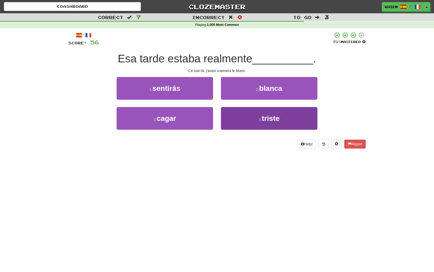
click at [263, 119] on span "triste" at bounding box center [271, 118] width 18 height 8
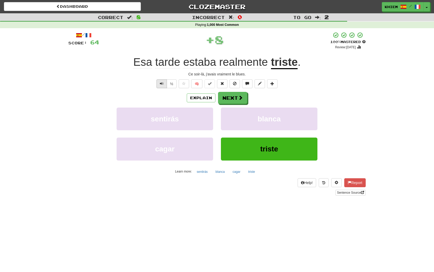
click at [160, 84] on span "Text-to-speech controls" at bounding box center [162, 84] width 4 height 4
click at [230, 99] on button "Next" at bounding box center [232, 98] width 29 height 12
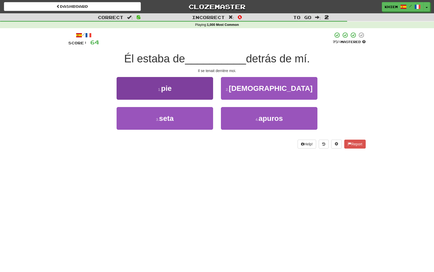
click at [195, 91] on button "1 . pie" at bounding box center [165, 88] width 96 height 23
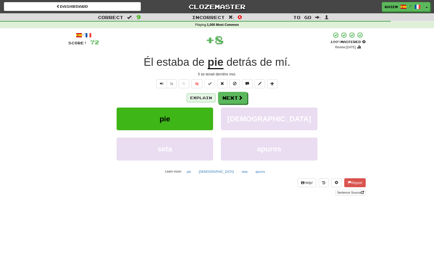
click at [198, 98] on button "Explain" at bounding box center [201, 97] width 29 height 9
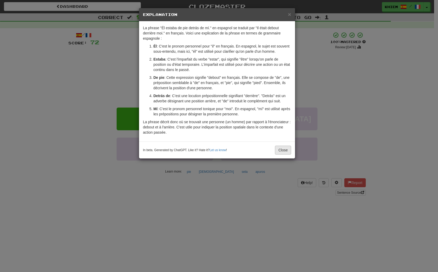
click at [281, 154] on button "Close" at bounding box center [283, 149] width 16 height 9
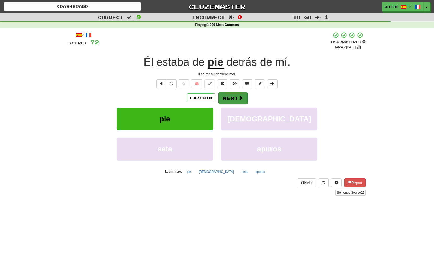
click at [232, 97] on button "Next" at bounding box center [232, 98] width 29 height 12
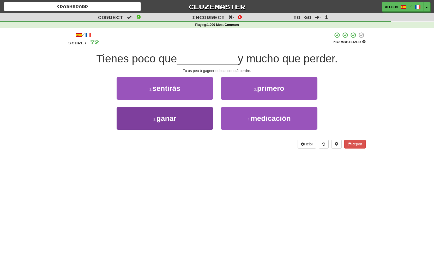
click at [200, 111] on button "3 . ganar" at bounding box center [165, 118] width 96 height 23
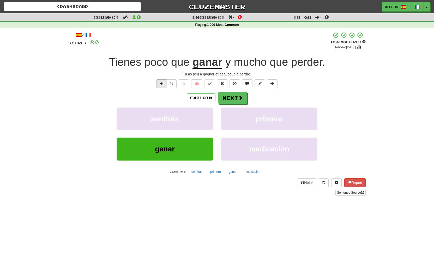
click at [161, 82] on span "Text-to-speech controls" at bounding box center [162, 84] width 4 height 4
click at [161, 84] on span "Text-to-speech controls" at bounding box center [162, 84] width 4 height 4
click at [234, 100] on button "Next" at bounding box center [232, 98] width 29 height 12
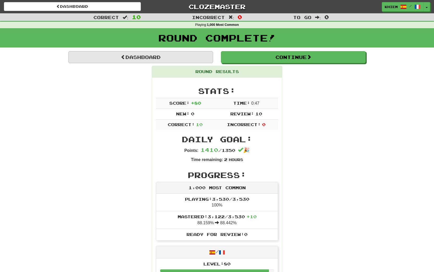
click at [201, 57] on link "Dashboard" at bounding box center [140, 57] width 145 height 12
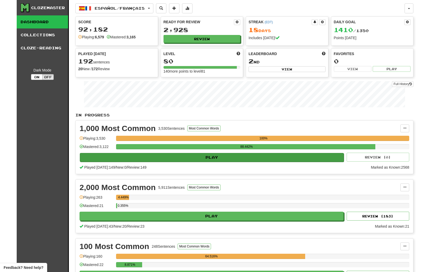
click at [304, 156] on button "Play" at bounding box center [212, 157] width 264 height 9
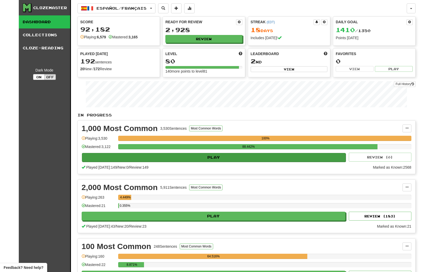
select select "**"
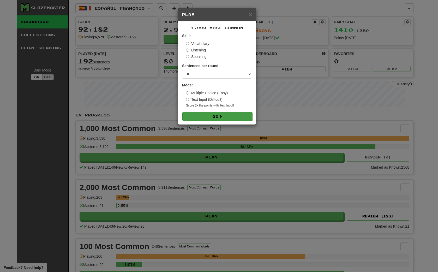
click at [232, 116] on button "Go" at bounding box center [217, 116] width 70 height 9
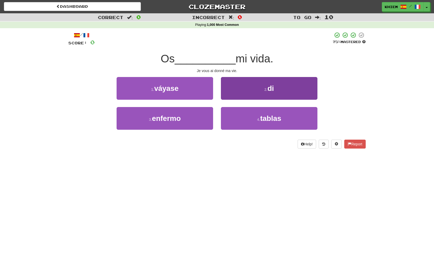
click at [261, 91] on button "2 . di" at bounding box center [269, 88] width 96 height 23
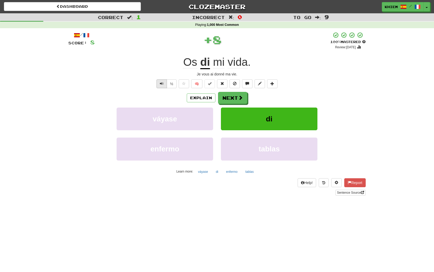
click at [162, 83] on span "Text-to-speech controls" at bounding box center [162, 84] width 4 height 4
click at [231, 99] on button "Next" at bounding box center [232, 98] width 29 height 12
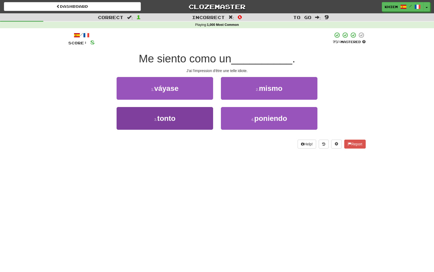
click at [210, 112] on button "3 . tonto" at bounding box center [165, 118] width 96 height 23
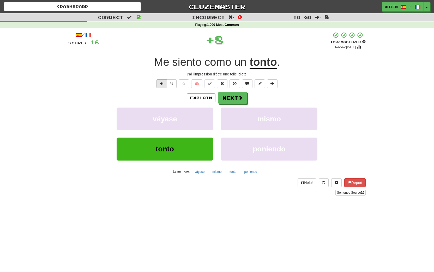
click at [163, 84] on span "Text-to-speech controls" at bounding box center [162, 84] width 4 height 4
click at [197, 84] on button "🧠" at bounding box center [196, 83] width 11 height 9
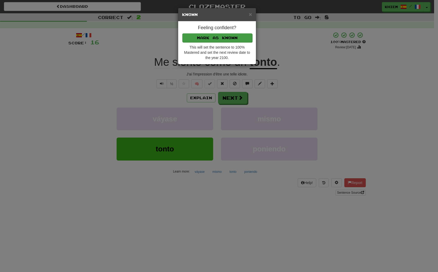
click at [231, 40] on button "Mark as Known" at bounding box center [217, 37] width 70 height 9
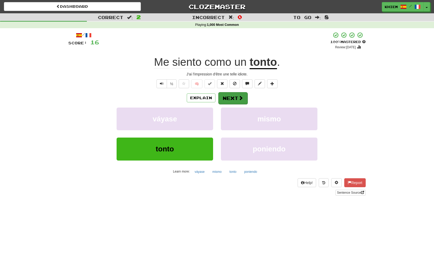
click at [237, 97] on button "Next" at bounding box center [232, 98] width 29 height 12
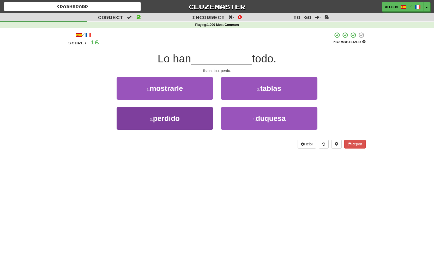
click at [195, 112] on button "3 . perdido" at bounding box center [165, 118] width 96 height 23
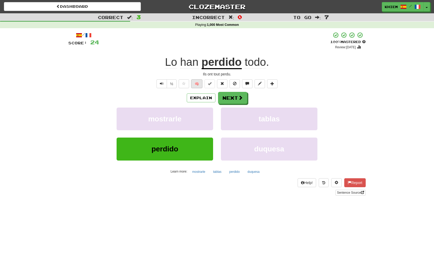
click at [195, 84] on button "🧠" at bounding box center [196, 83] width 11 height 9
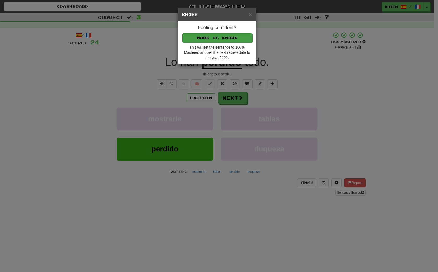
click at [224, 39] on button "Mark as Known" at bounding box center [217, 37] width 70 height 9
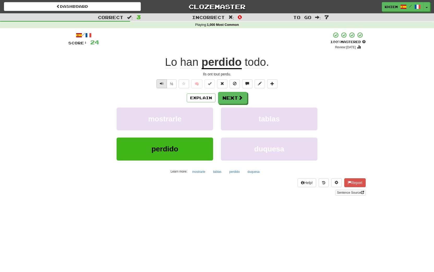
click at [160, 84] on span "Text-to-speech controls" at bounding box center [162, 84] width 4 height 4
click at [236, 100] on button "Next" at bounding box center [232, 98] width 29 height 12
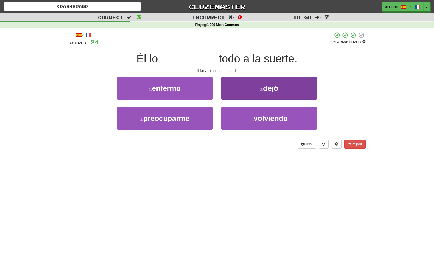
click at [262, 97] on button "2 . dejó" at bounding box center [269, 88] width 96 height 23
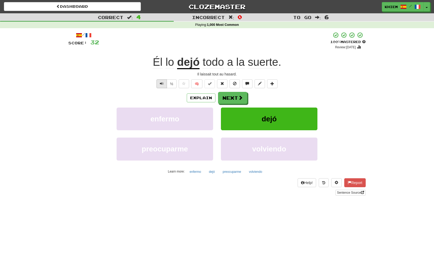
click at [161, 84] on span "Text-to-speech controls" at bounding box center [162, 84] width 4 height 4
click at [230, 99] on button "Next" at bounding box center [232, 98] width 29 height 12
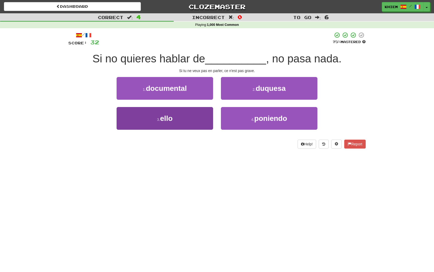
click at [180, 116] on button "3 . ello" at bounding box center [165, 118] width 96 height 23
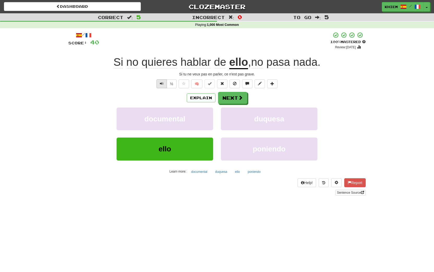
click at [162, 84] on span "Text-to-speech controls" at bounding box center [162, 84] width 4 height 4
click at [233, 100] on button "Next" at bounding box center [232, 98] width 29 height 12
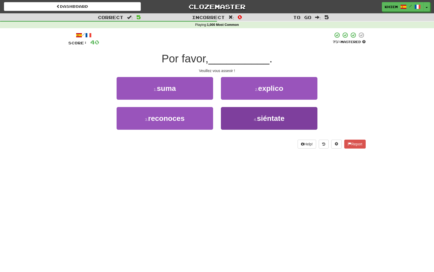
click at [260, 119] on span "siéntate" at bounding box center [271, 118] width 28 height 8
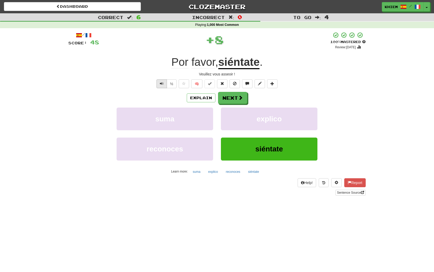
click at [162, 83] on span "Text-to-speech controls" at bounding box center [162, 84] width 4 height 4
click at [231, 95] on button "Next" at bounding box center [232, 98] width 29 height 12
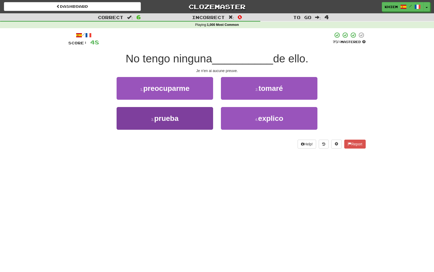
click at [187, 114] on button "3 . prueba" at bounding box center [165, 118] width 96 height 23
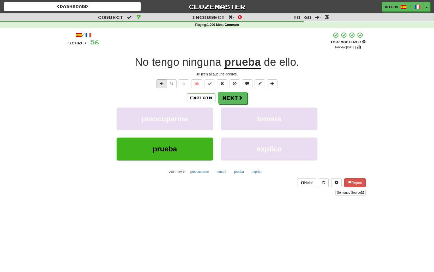
click at [161, 83] on span "Text-to-speech controls" at bounding box center [162, 84] width 4 height 4
click at [233, 99] on button "Next" at bounding box center [232, 98] width 29 height 12
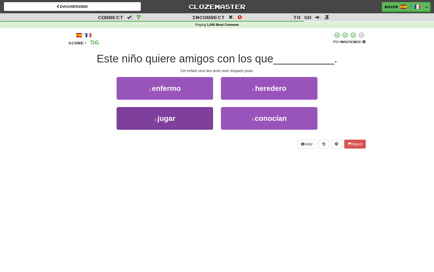
click at [200, 118] on button "3 . jugar" at bounding box center [165, 118] width 96 height 23
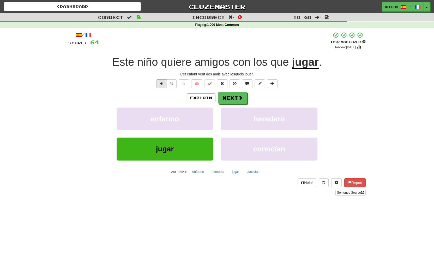
click at [161, 83] on span "Text-to-speech controls" at bounding box center [162, 84] width 4 height 4
click at [237, 99] on button "Next" at bounding box center [232, 98] width 29 height 12
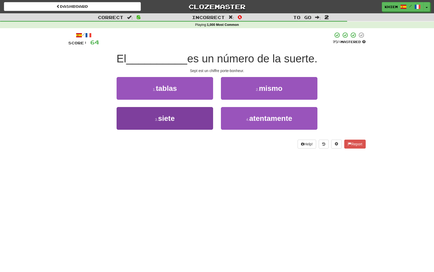
click at [192, 119] on button "3 . siete" at bounding box center [165, 118] width 96 height 23
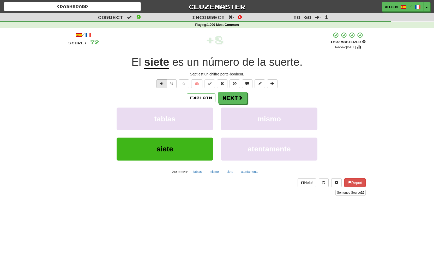
click at [161, 84] on span "Text-to-speech controls" at bounding box center [162, 84] width 4 height 4
click at [237, 99] on button "Next" at bounding box center [232, 98] width 29 height 12
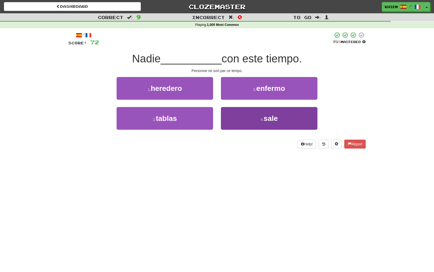
click at [257, 121] on button "4 . sale" at bounding box center [269, 118] width 96 height 23
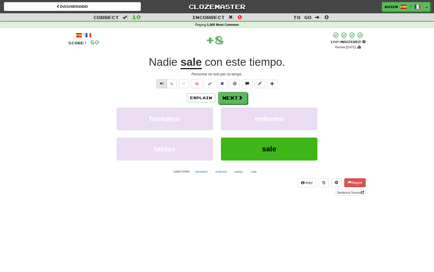
click at [162, 85] on span "Text-to-speech controls" at bounding box center [162, 84] width 4 height 4
click at [194, 82] on button "🧠" at bounding box center [196, 83] width 11 height 9
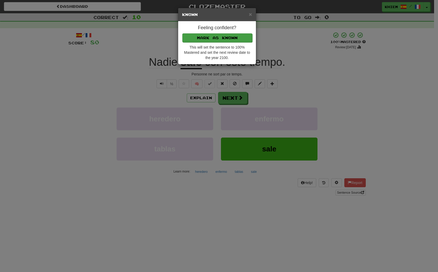
click at [214, 38] on button "Mark as Known" at bounding box center [217, 37] width 70 height 9
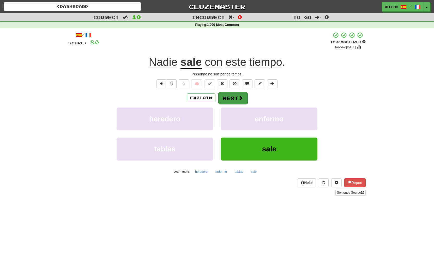
click at [229, 97] on button "Next" at bounding box center [232, 98] width 29 height 12
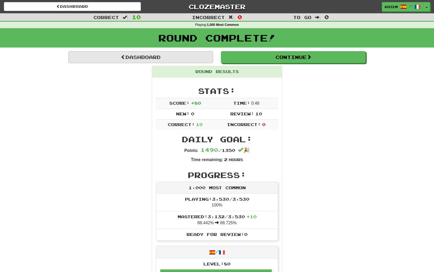
click at [206, 59] on link "Dashboard" at bounding box center [140, 57] width 145 height 12
